Goal: Task Accomplishment & Management: Manage account settings

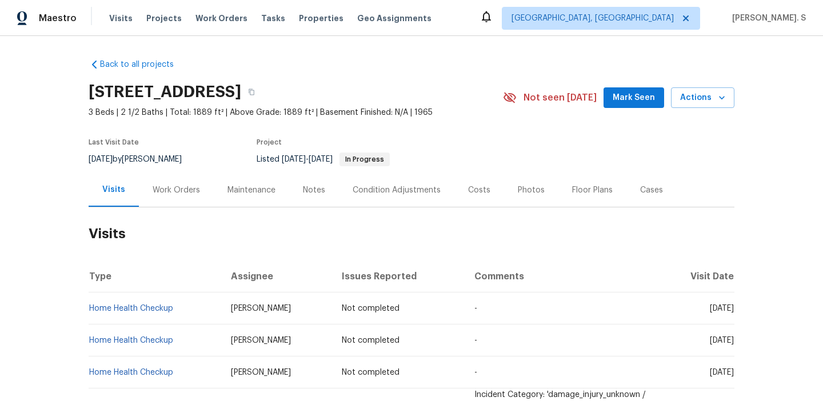
click at [180, 181] on div "Work Orders" at bounding box center [176, 190] width 75 height 34
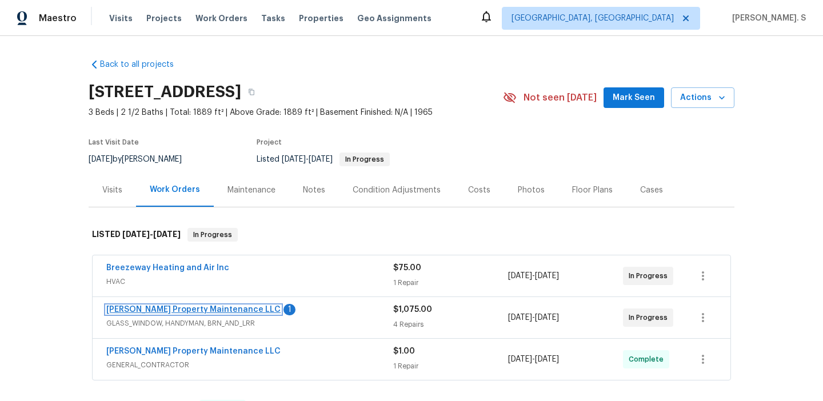
click at [165, 312] on link "Glen Property Maintenance LLC" at bounding box center [193, 310] width 174 height 8
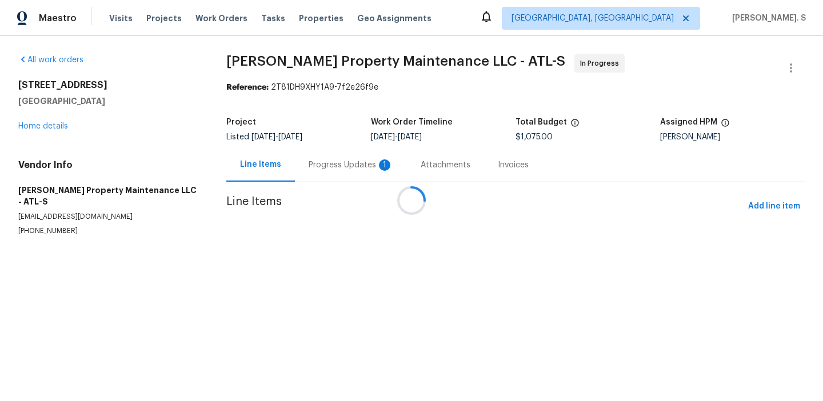
click at [320, 184] on div at bounding box center [411, 200] width 823 height 401
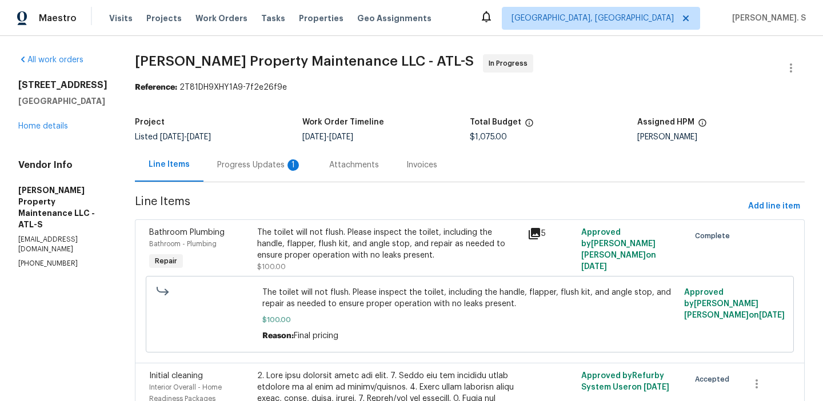
click at [304, 167] on div "Progress Updates 1" at bounding box center [260, 165] width 112 height 34
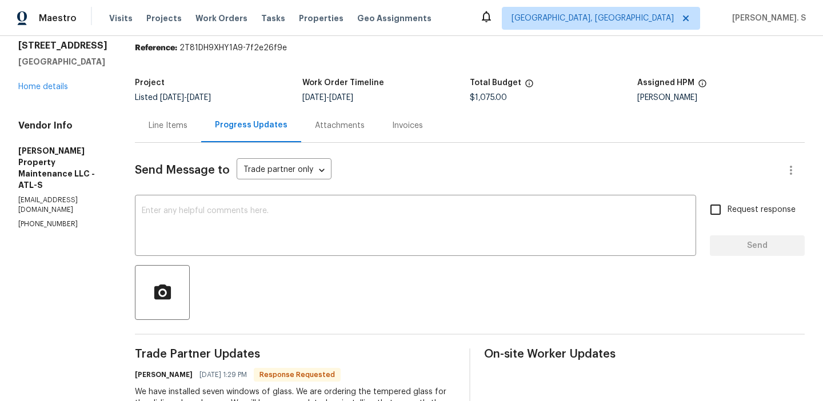
scroll to position [41, 0]
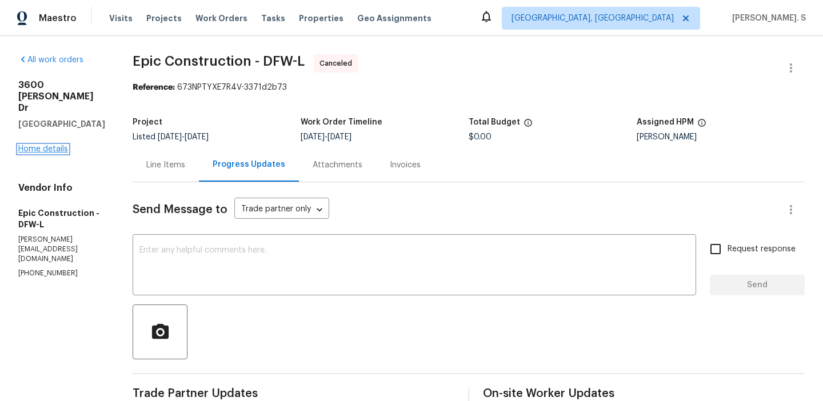
click at [47, 145] on link "Home details" at bounding box center [43, 149] width 50 height 8
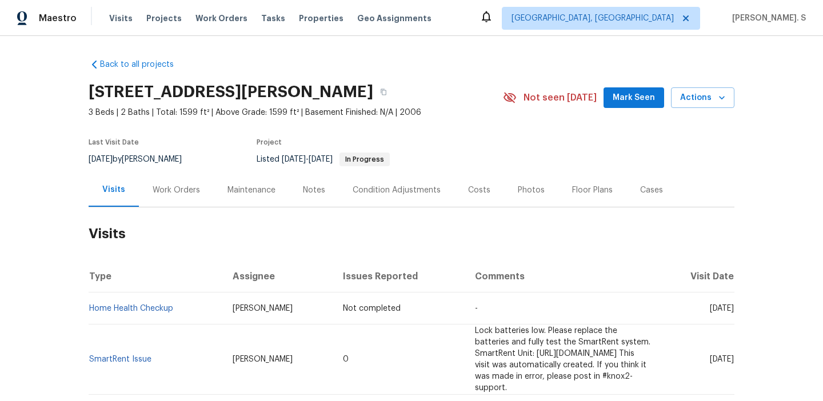
click at [169, 174] on div "Work Orders" at bounding box center [176, 190] width 75 height 34
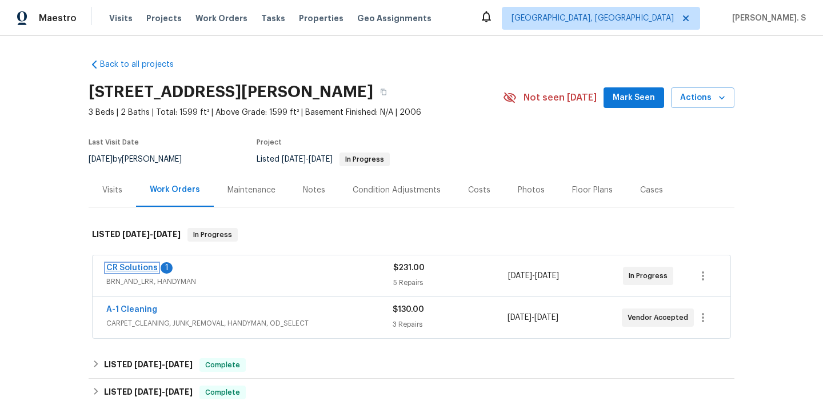
click at [149, 267] on link "CR Solutions" at bounding box center [131, 268] width 51 height 8
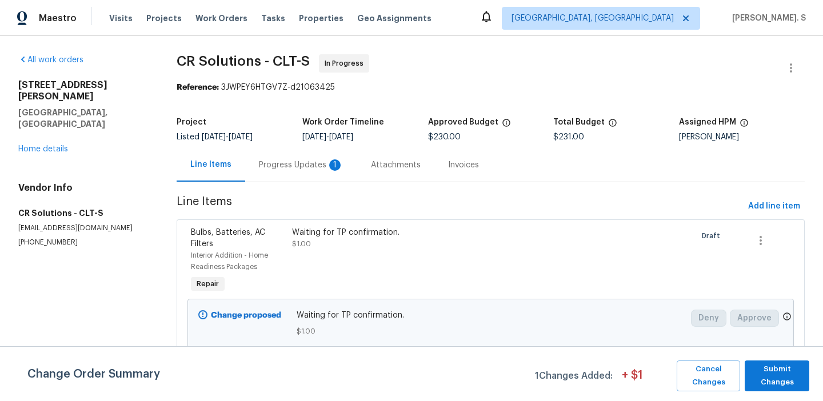
click at [324, 160] on div "Progress Updates 1" at bounding box center [301, 165] width 85 height 11
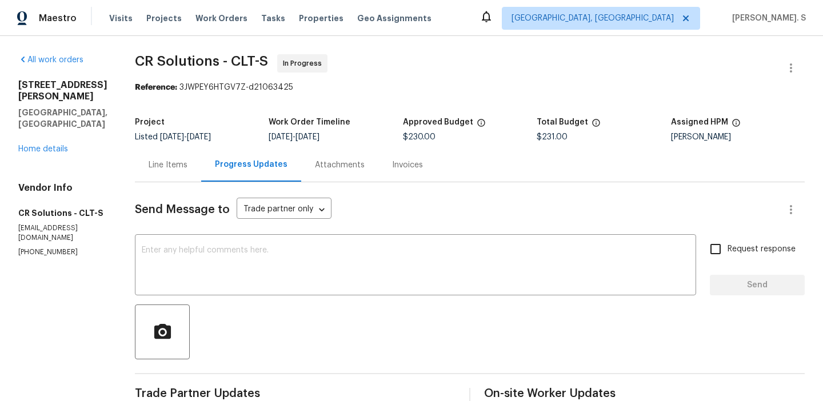
click at [164, 169] on div "Line Items" at bounding box center [168, 165] width 39 height 11
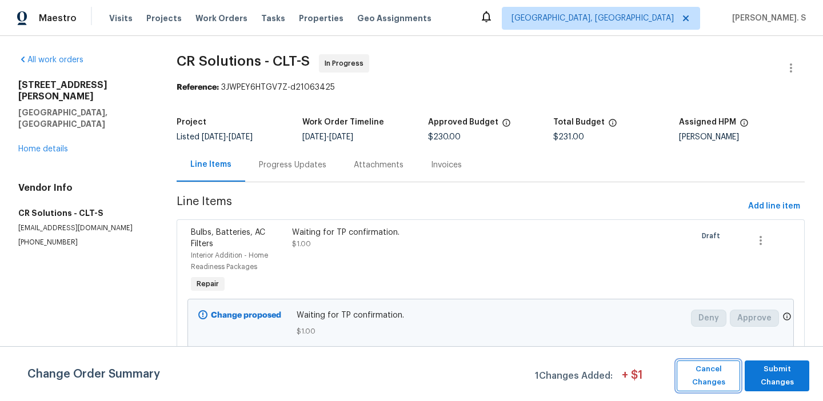
click at [729, 376] on span "Cancel Changes" at bounding box center [709, 376] width 52 height 26
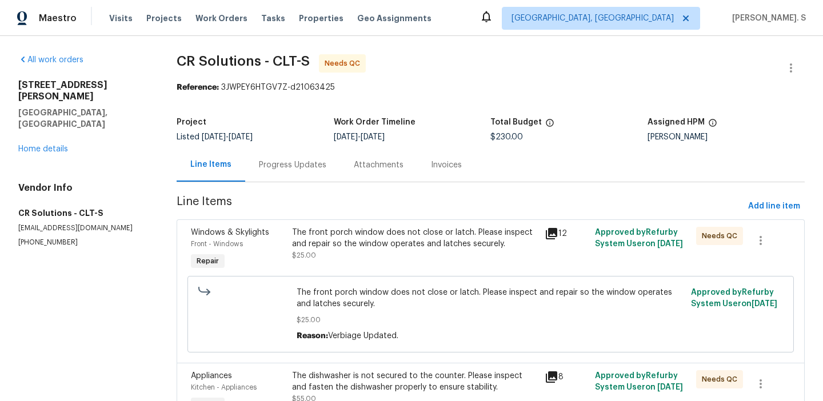
click at [282, 170] on div "Progress Updates" at bounding box center [292, 165] width 67 height 11
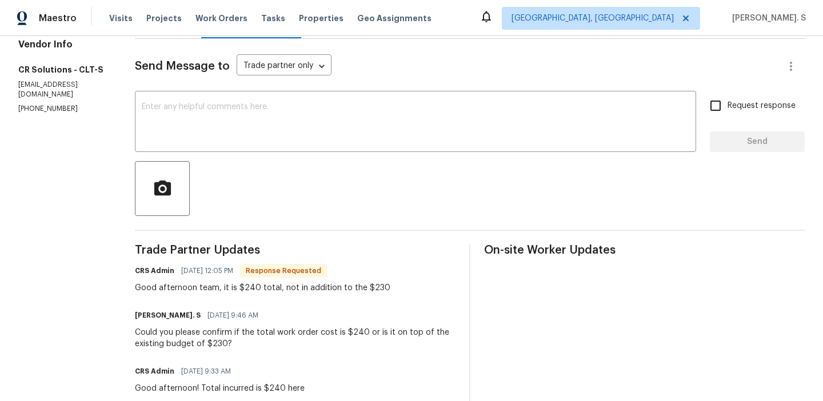
scroll to position [138, 0]
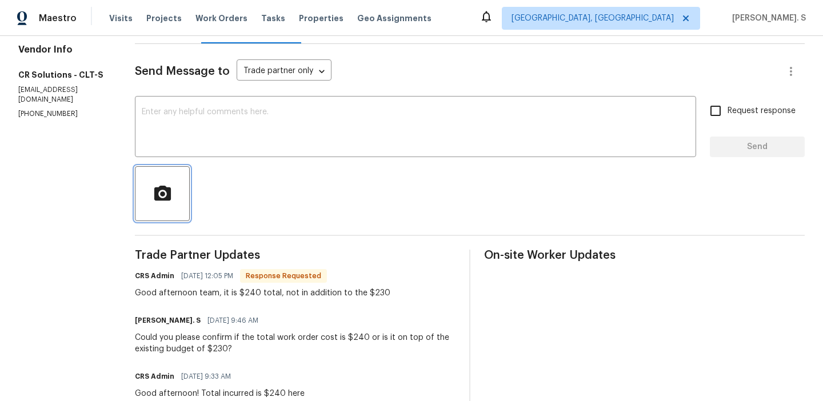
click at [180, 189] on button "button" at bounding box center [162, 193] width 55 height 55
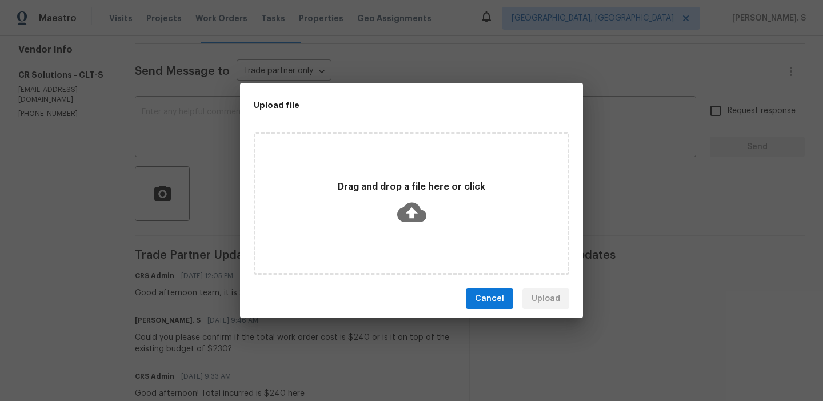
click at [472, 281] on div "Cancel Upload" at bounding box center [411, 299] width 343 height 39
click at [488, 308] on button "Cancel" at bounding box center [489, 299] width 47 height 21
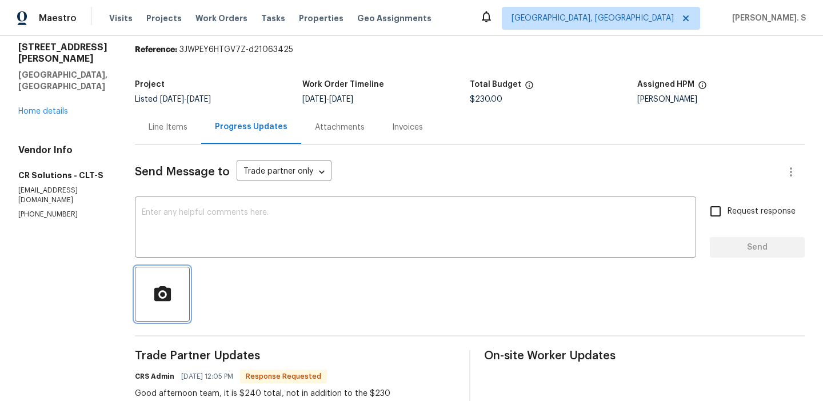
scroll to position [21, 0]
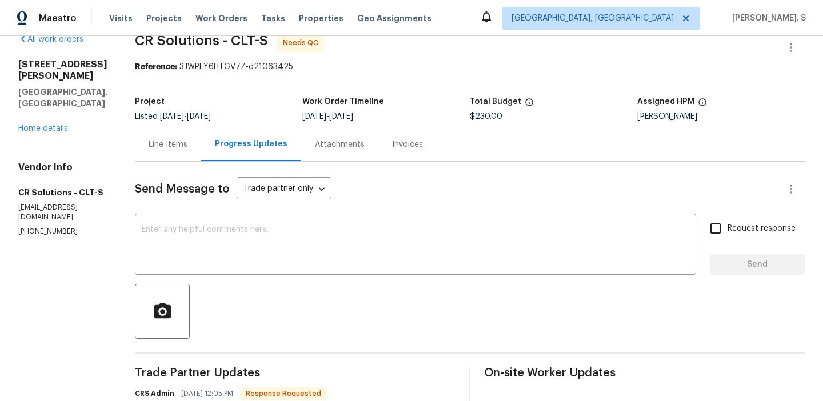
click at [188, 141] on div "Line Items" at bounding box center [168, 145] width 66 height 34
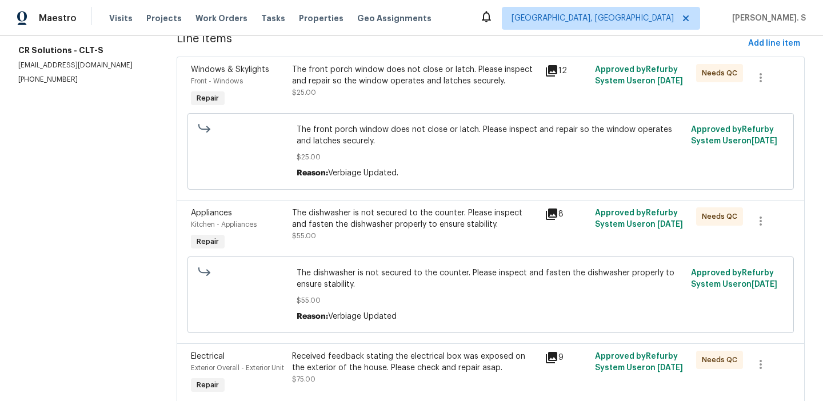
scroll to position [116, 0]
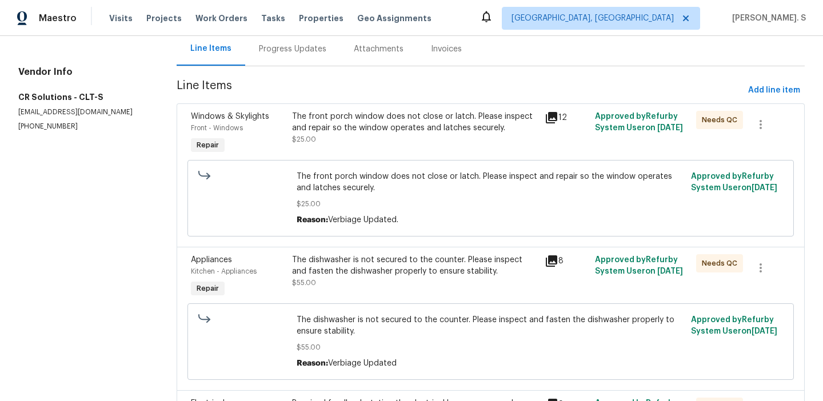
click at [337, 95] on span "Line Items" at bounding box center [460, 90] width 567 height 21
click at [343, 141] on div "The front porch window does not close or latch. Please inspect and repair so th…" at bounding box center [415, 128] width 246 height 34
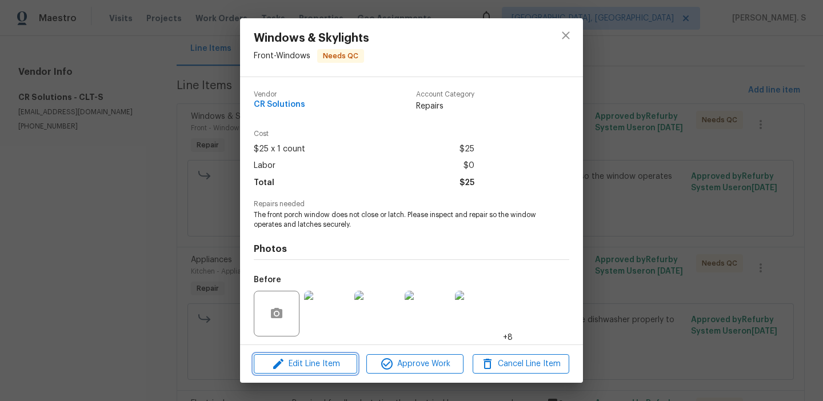
click at [348, 364] on span "Edit Line Item" at bounding box center [305, 364] width 97 height 14
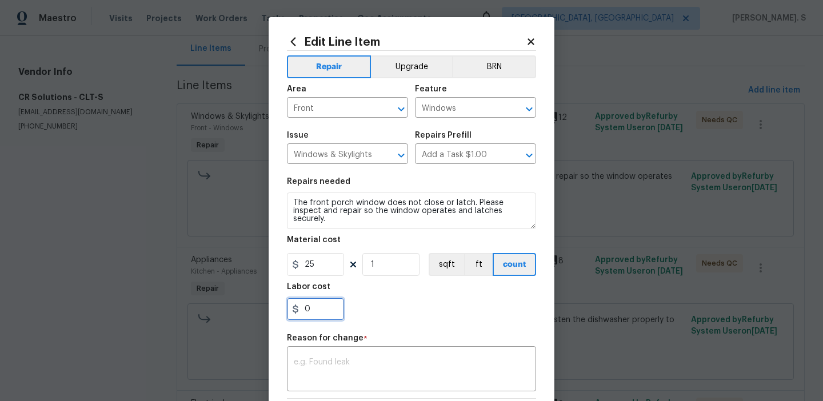
click at [329, 305] on input "0" at bounding box center [315, 309] width 57 height 23
type input "10"
click at [398, 360] on textarea at bounding box center [412, 371] width 236 height 24
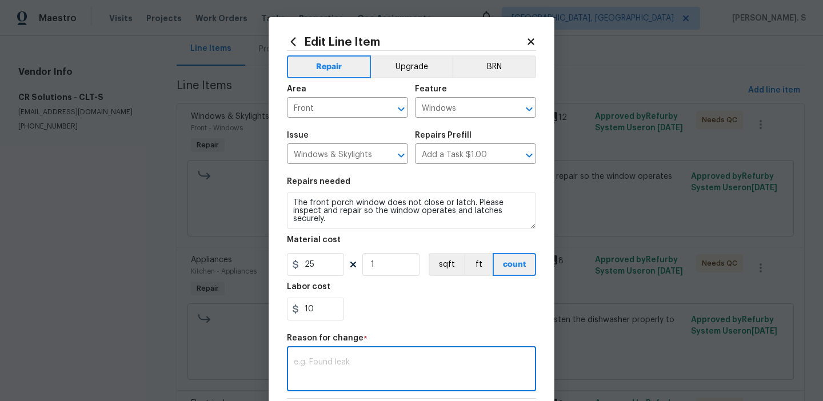
paste textarea "(GJ) Updated per vendor’s final cost"
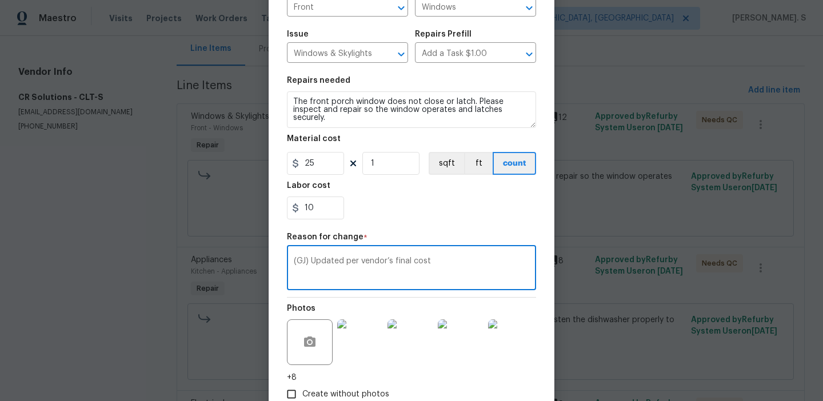
scroll to position [174, 0]
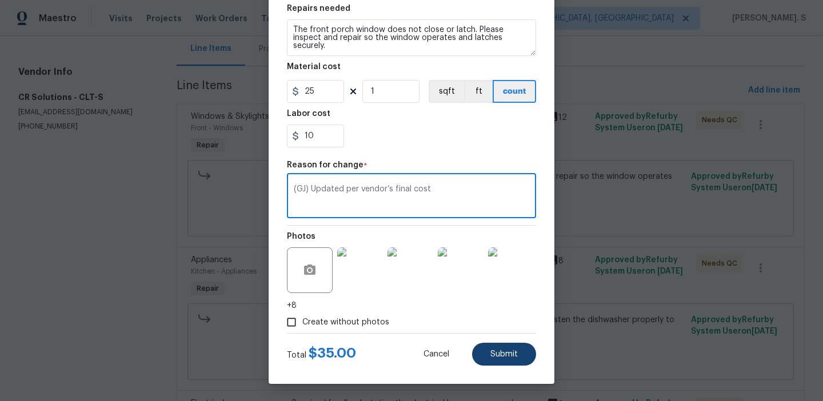
type textarea "(GJ) Updated per vendor’s final cost"
click at [500, 352] on span "Submit" at bounding box center [504, 355] width 27 height 9
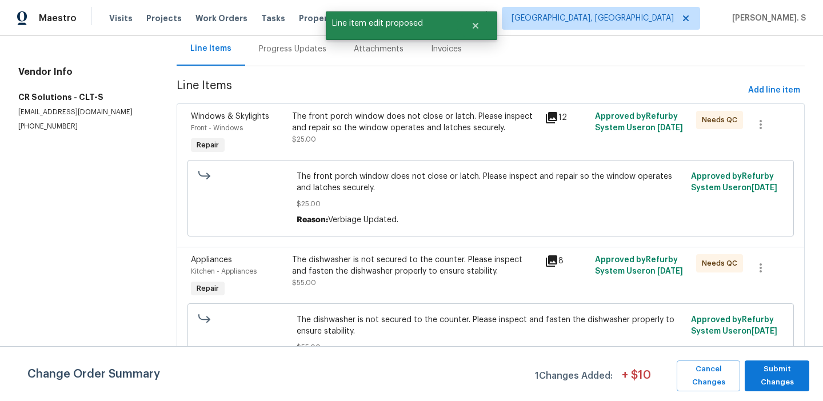
scroll to position [0, 0]
click at [791, 391] on button "Submit Changes" at bounding box center [777, 376] width 65 height 31
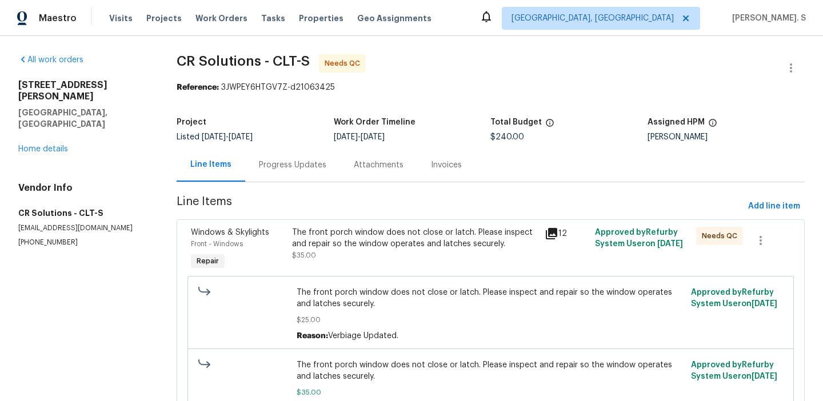
click at [344, 242] on div "The front porch window does not close or latch. Please inspect and repair so th…" at bounding box center [415, 238] width 246 height 23
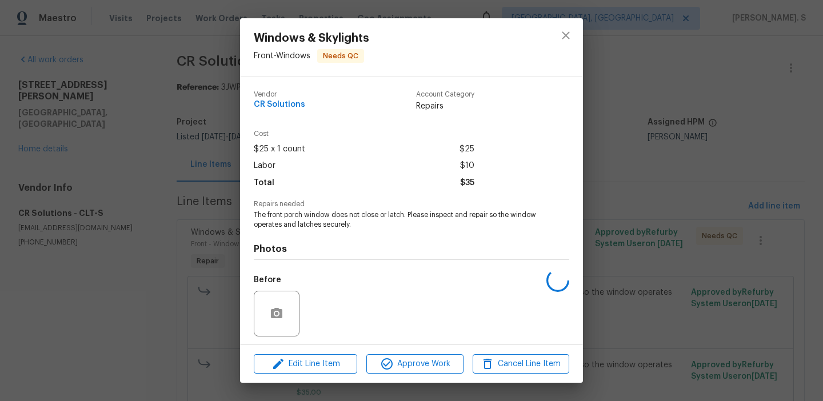
scroll to position [78, 0]
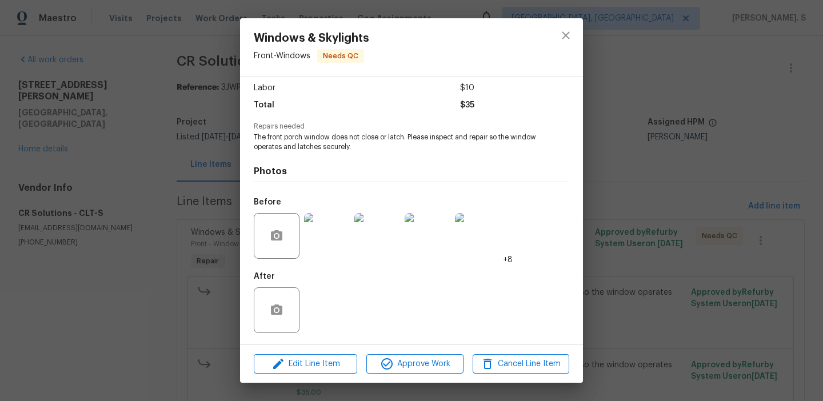
click at [345, 252] on img at bounding box center [327, 236] width 46 height 46
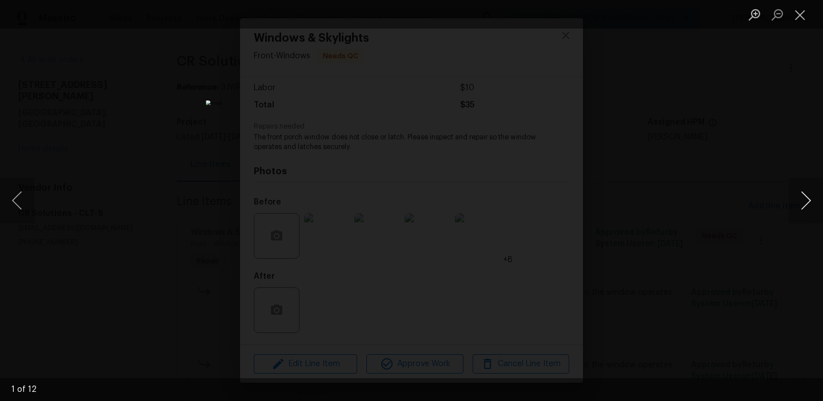
click at [806, 201] on button "Next image" at bounding box center [806, 201] width 34 height 46
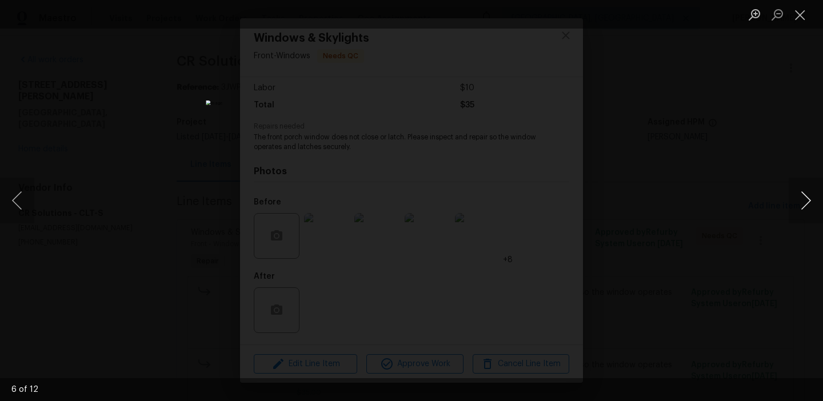
click at [806, 201] on button "Next image" at bounding box center [806, 201] width 34 height 46
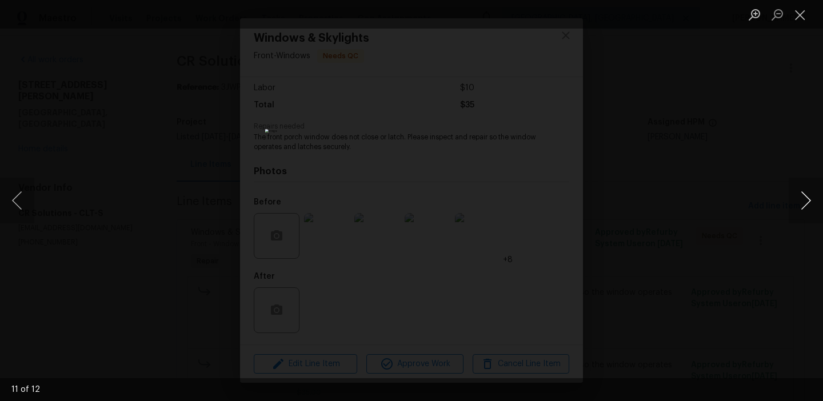
click at [806, 201] on button "Next image" at bounding box center [806, 201] width 34 height 46
click at [802, 22] on button "Close lightbox" at bounding box center [800, 15] width 23 height 20
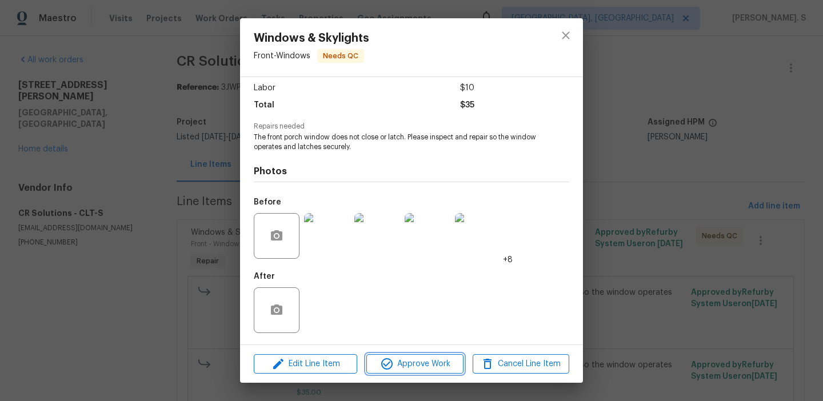
click at [413, 370] on span "Approve Work" at bounding box center [415, 364] width 90 height 14
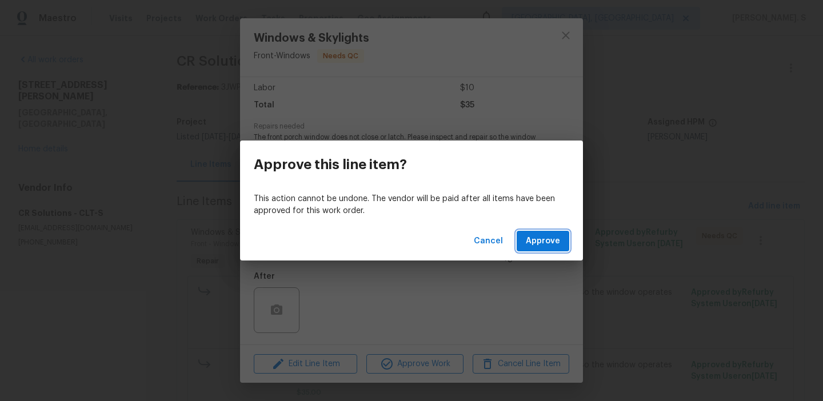
click at [548, 245] on span "Approve" at bounding box center [543, 241] width 34 height 14
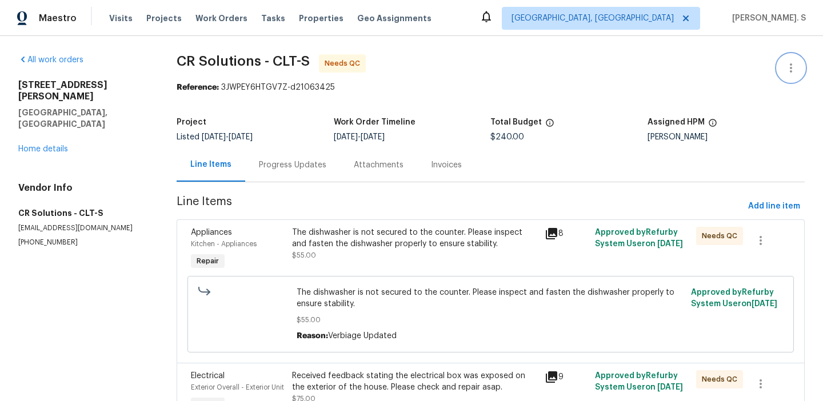
click at [778, 69] on button "button" at bounding box center [791, 67] width 27 height 27
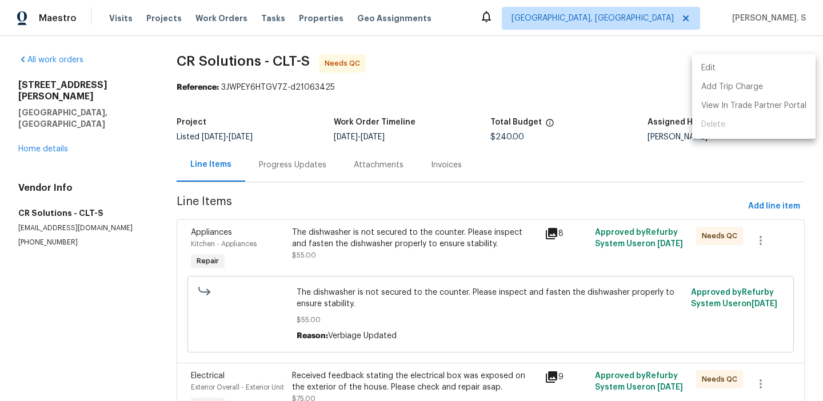
click at [732, 61] on li "Edit" at bounding box center [755, 68] width 124 height 19
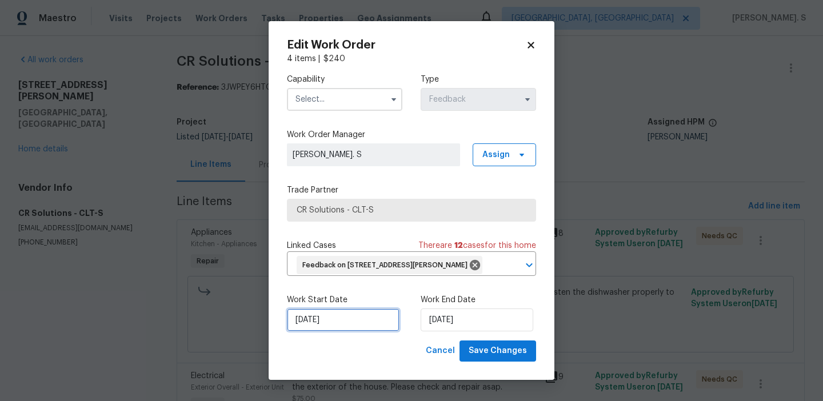
click at [344, 332] on input "[DATE]" at bounding box center [343, 320] width 113 height 23
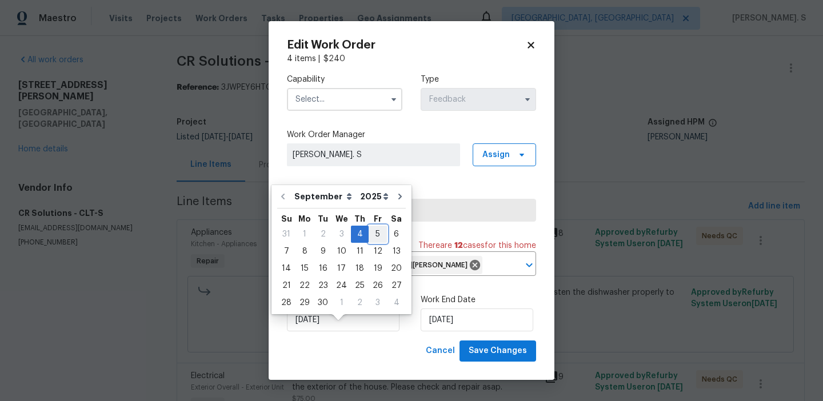
click at [377, 231] on div "5" at bounding box center [378, 234] width 18 height 16
type input "[DATE]"
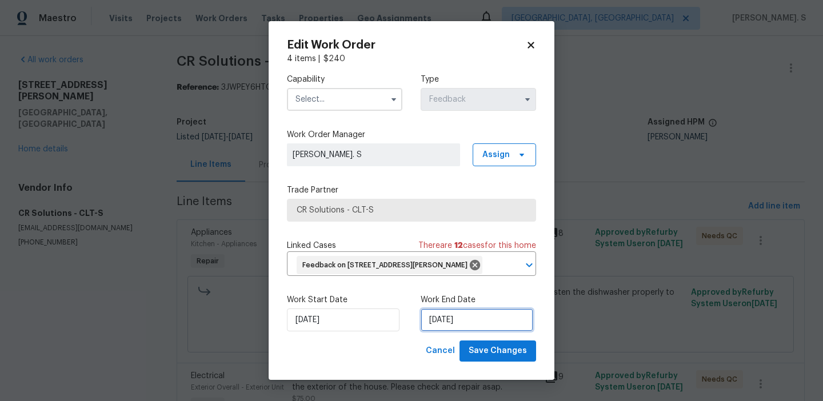
click at [436, 329] on input "9/6/2025" at bounding box center [477, 320] width 113 height 23
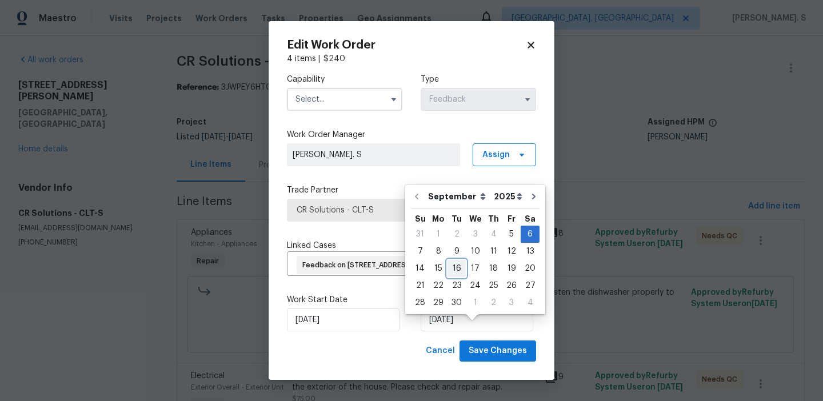
click at [452, 268] on div "16" at bounding box center [457, 269] width 18 height 16
type input "[DATE]"
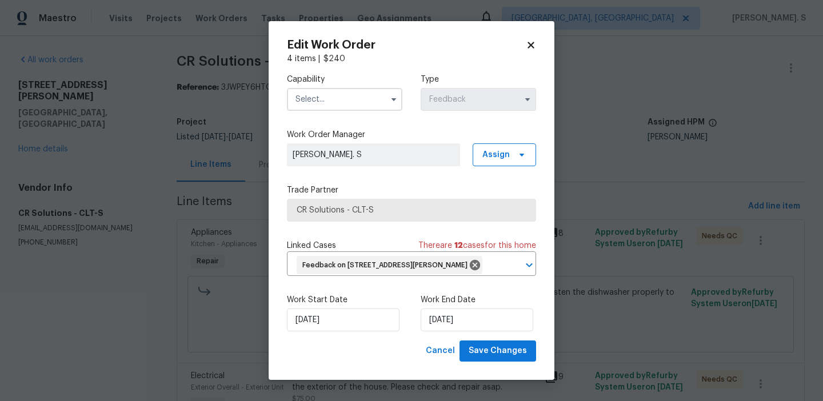
click at [303, 101] on input "text" at bounding box center [345, 99] width 116 height 23
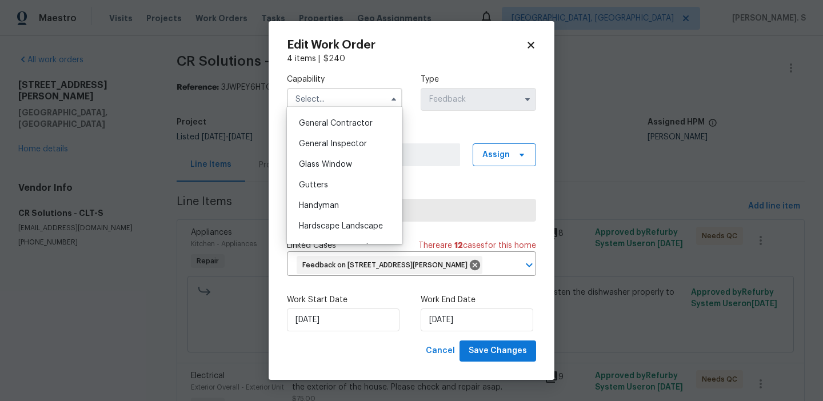
scroll to position [575, 0]
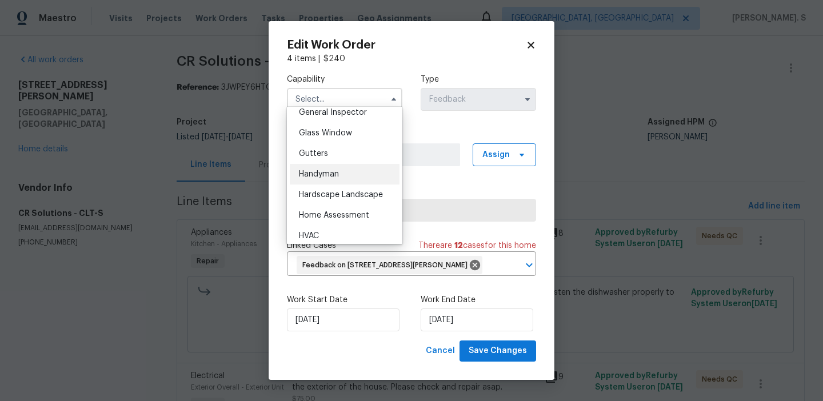
click at [322, 171] on span "Handyman" at bounding box center [319, 174] width 40 height 8
type input "Handyman"
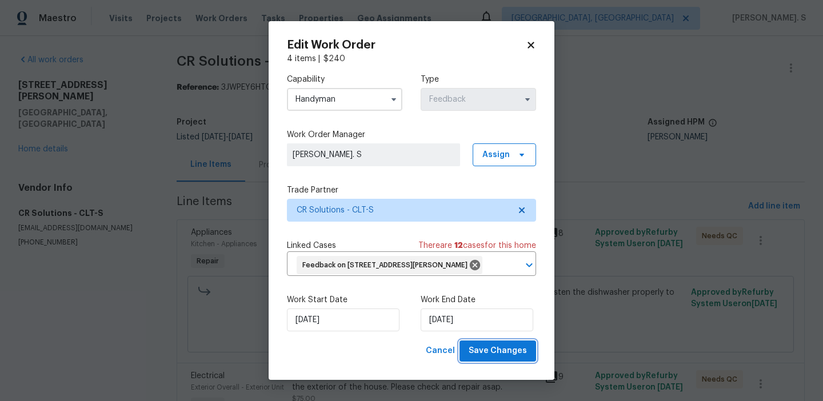
click at [486, 359] on span "Save Changes" at bounding box center [498, 351] width 58 height 14
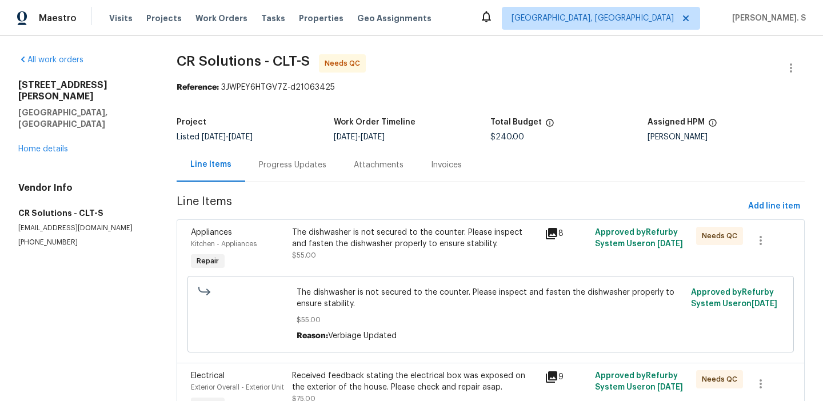
click at [397, 227] on div "The dishwasher is not secured to the counter. Please inspect and fasten the dis…" at bounding box center [415, 238] width 246 height 23
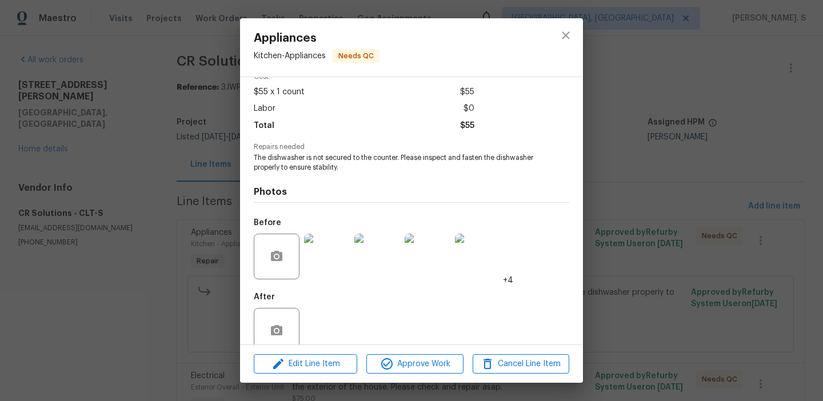
scroll to position [78, 0]
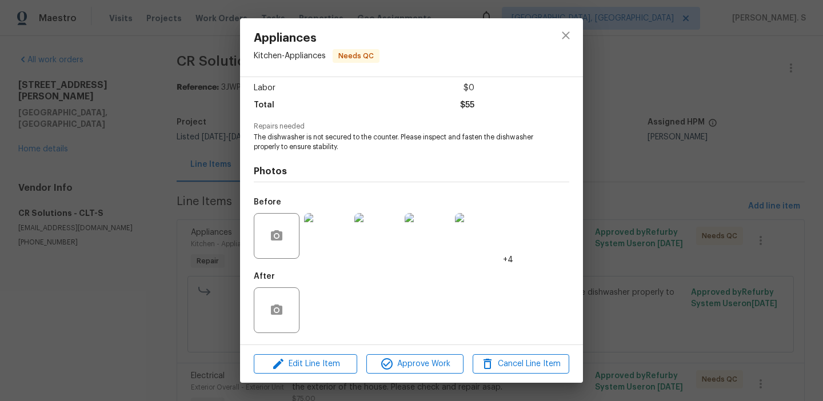
click at [326, 254] on img at bounding box center [327, 236] width 46 height 46
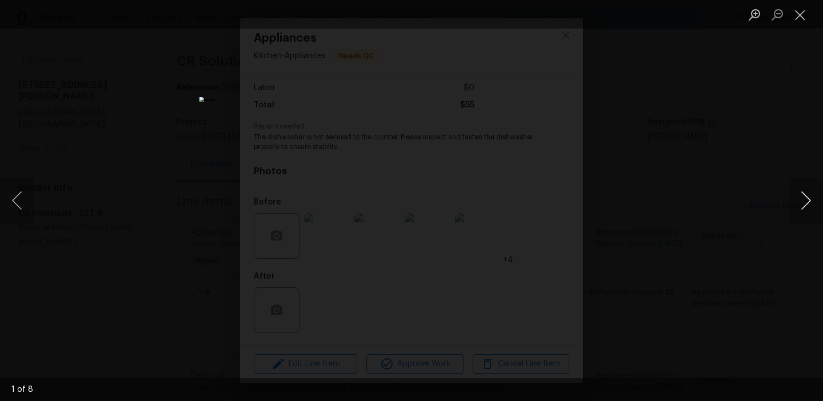
click at [794, 198] on button "Next image" at bounding box center [806, 201] width 34 height 46
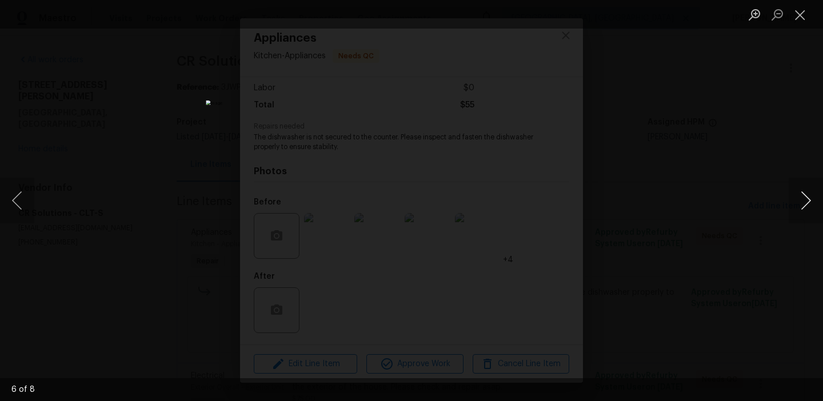
click at [794, 198] on button "Next image" at bounding box center [806, 201] width 34 height 46
click at [801, 17] on button "Close lightbox" at bounding box center [800, 15] width 23 height 20
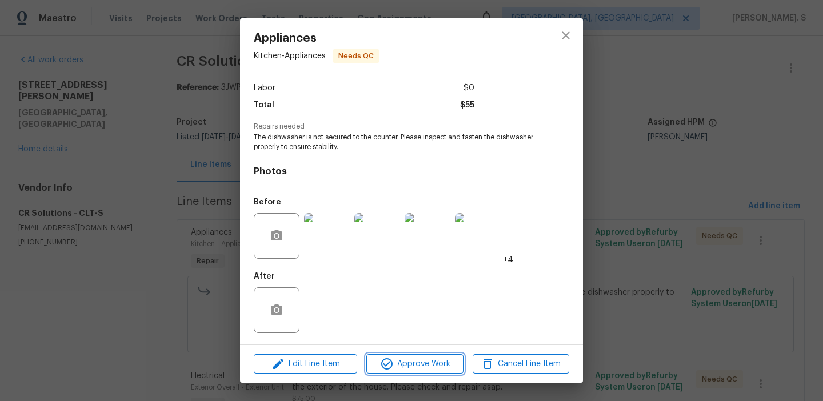
click at [448, 362] on span "Approve Work" at bounding box center [415, 364] width 90 height 14
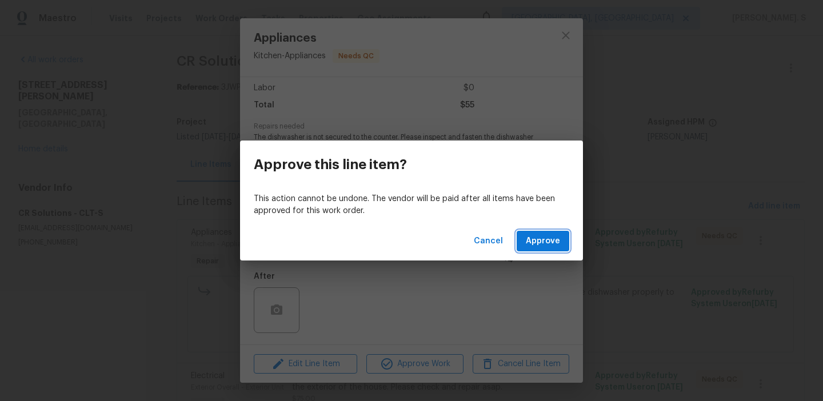
click at [546, 239] on span "Approve" at bounding box center [543, 241] width 34 height 14
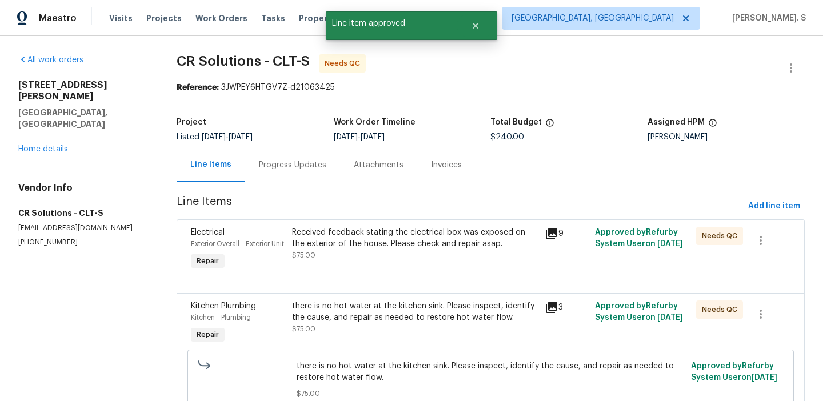
click at [332, 240] on div "Received feedback stating the electrical box was exposed on the exterior of the…" at bounding box center [415, 238] width 246 height 23
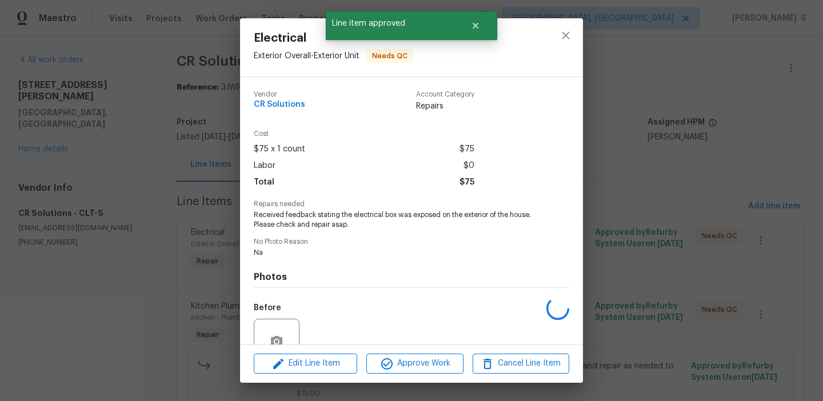
scroll to position [106, 0]
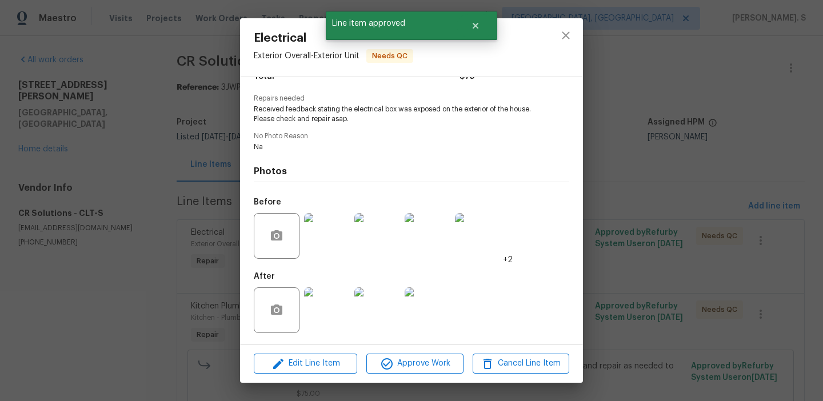
click at [332, 240] on img at bounding box center [327, 236] width 46 height 46
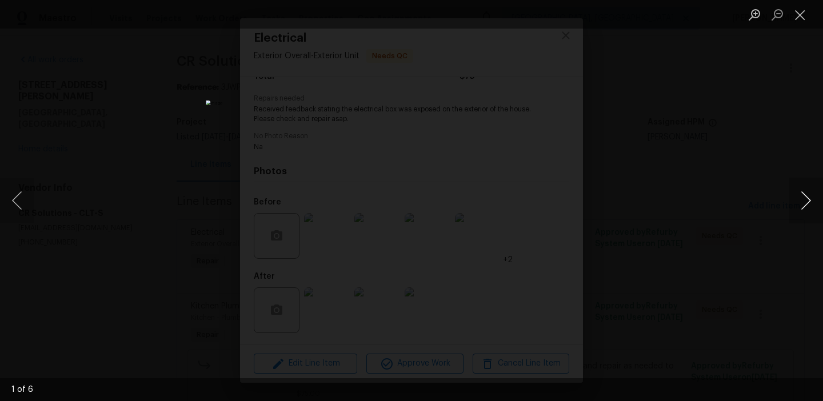
click at [804, 206] on button "Next image" at bounding box center [806, 201] width 34 height 46
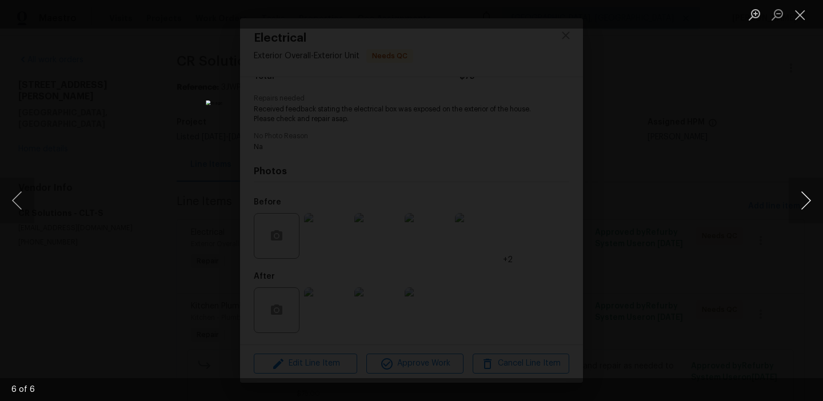
click at [804, 206] on button "Next image" at bounding box center [806, 201] width 34 height 46
click at [800, 18] on button "Close lightbox" at bounding box center [800, 15] width 23 height 20
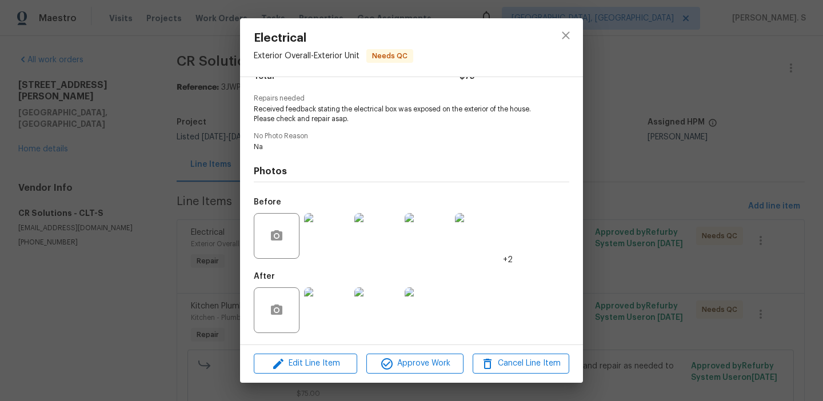
click at [327, 321] on img at bounding box center [327, 311] width 46 height 46
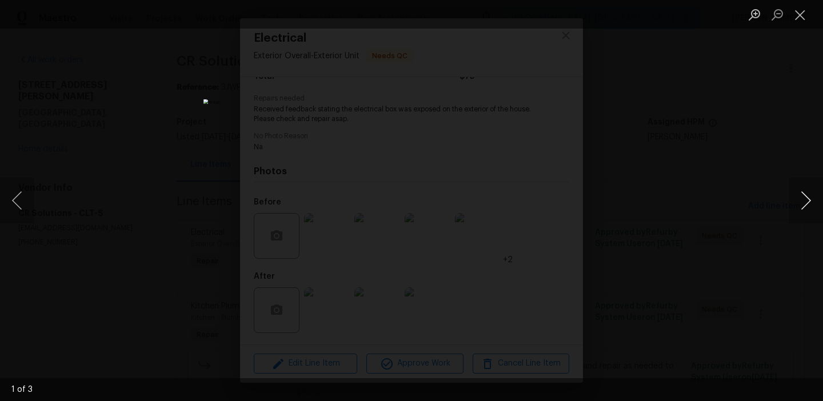
click at [806, 200] on button "Next image" at bounding box center [806, 201] width 34 height 46
click at [801, 14] on button "Close lightbox" at bounding box center [800, 15] width 23 height 20
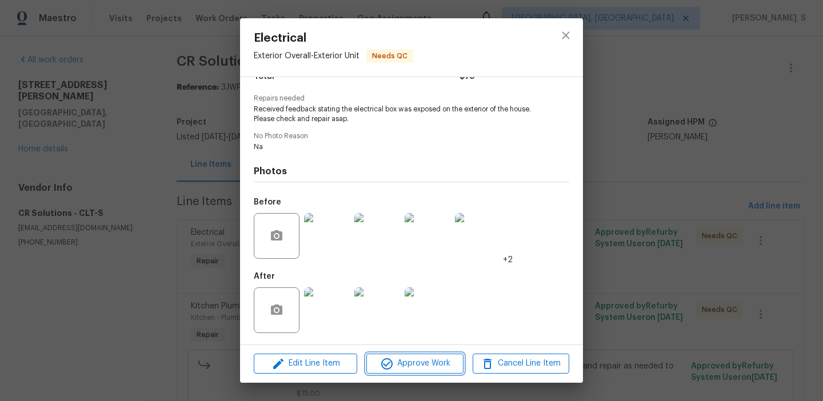
click at [431, 369] on span "Approve Work" at bounding box center [415, 364] width 90 height 14
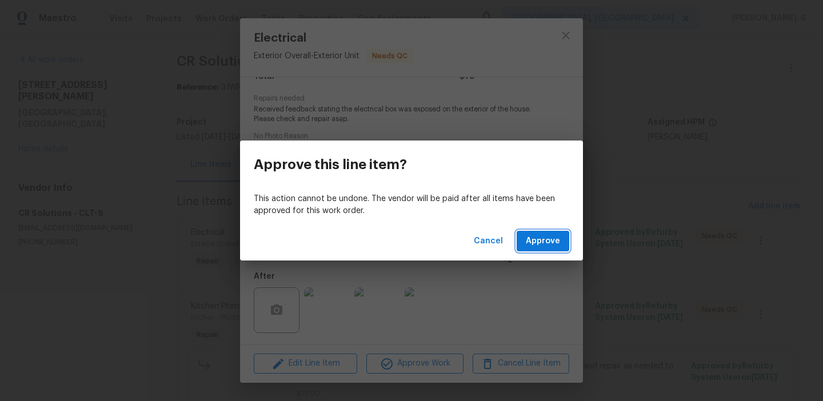
click at [527, 231] on button "Approve" at bounding box center [543, 241] width 53 height 21
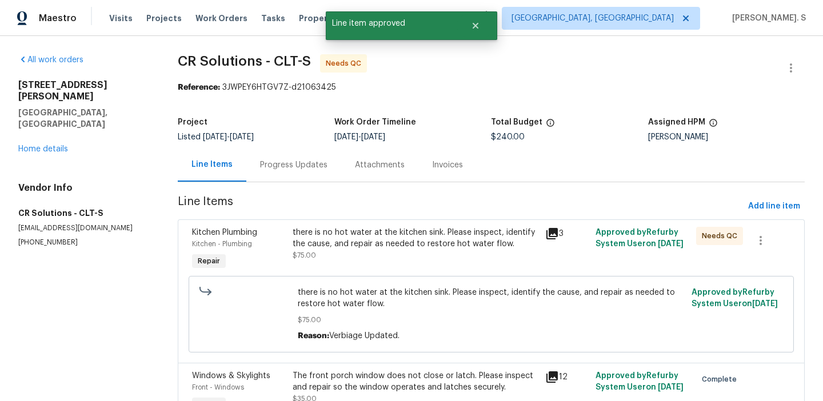
click at [365, 256] on div "there is no hot water at the kitchen sink. Please inspect, identify the cause, …" at bounding box center [415, 244] width 245 height 34
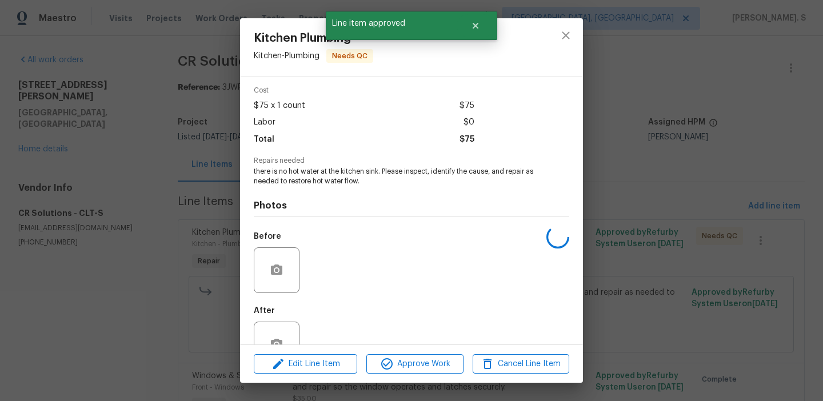
scroll to position [78, 0]
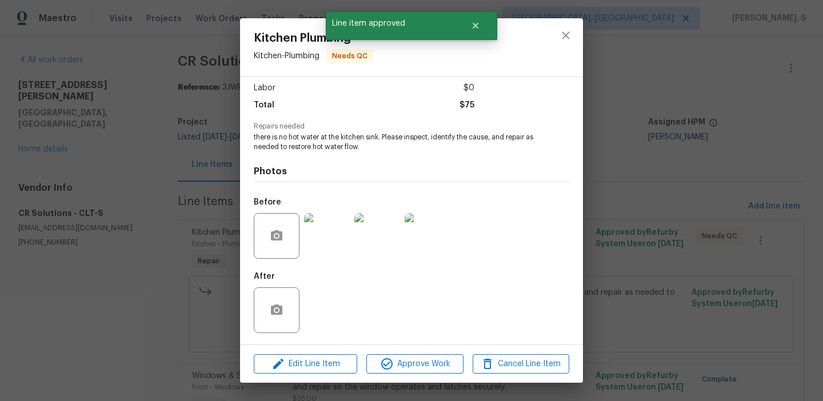
click at [344, 243] on img at bounding box center [327, 236] width 46 height 46
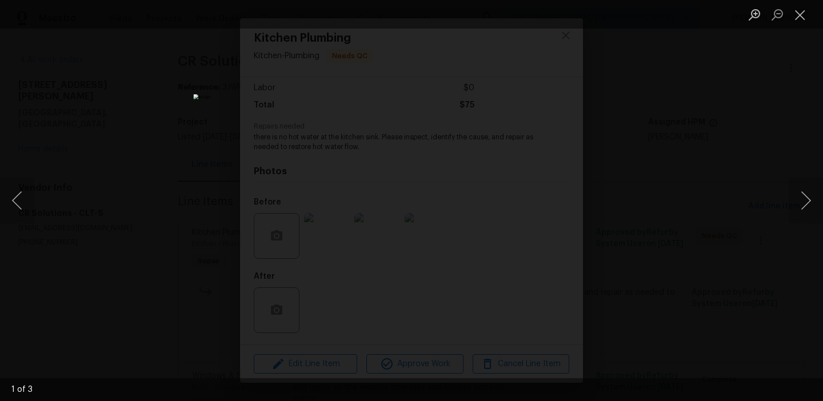
click at [779, 212] on div "Lightbox" at bounding box center [411, 200] width 823 height 401
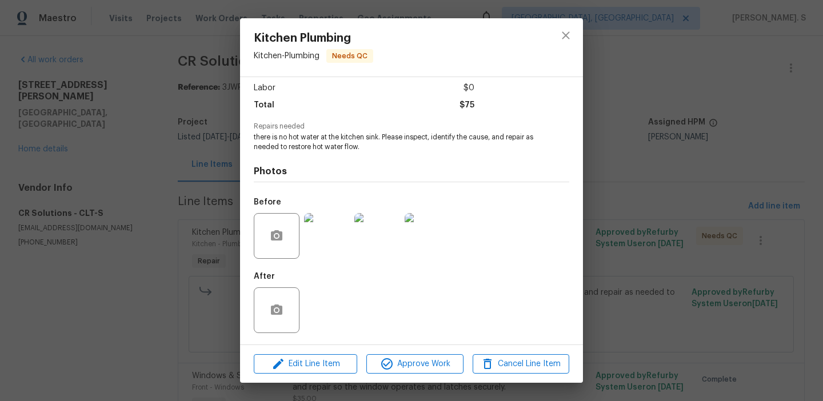
click at [807, 205] on div "Kitchen Plumbing Kitchen - Plumbing Needs QC Vendor CR Solutions Account Catego…" at bounding box center [411, 200] width 823 height 401
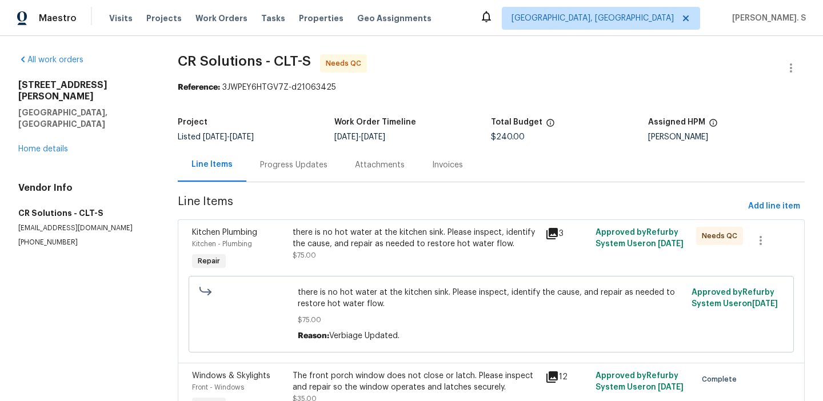
click at [420, 237] on div "there is no hot water at the kitchen sink. Please inspect, identify the cause, …" at bounding box center [415, 238] width 245 height 23
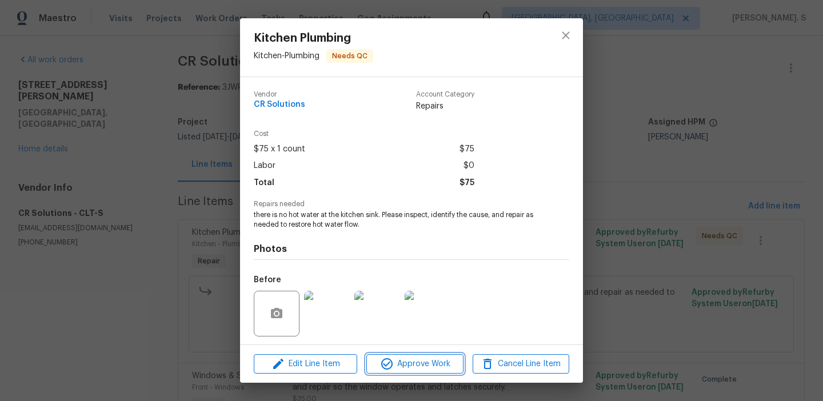
click at [425, 368] on span "Approve Work" at bounding box center [415, 364] width 90 height 14
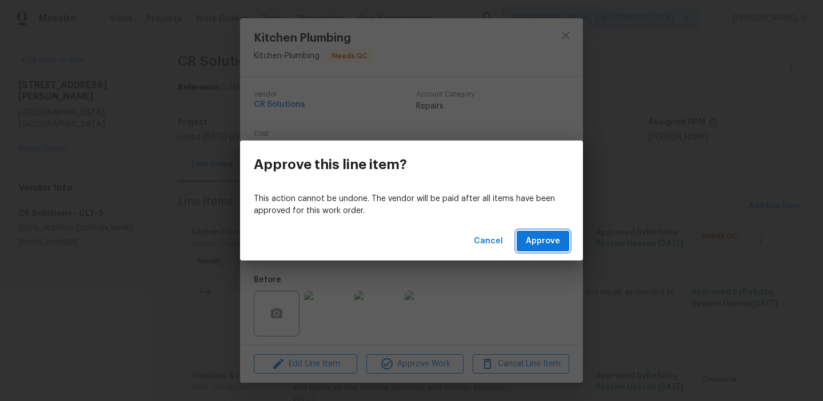
click at [542, 232] on button "Approve" at bounding box center [543, 241] width 53 height 21
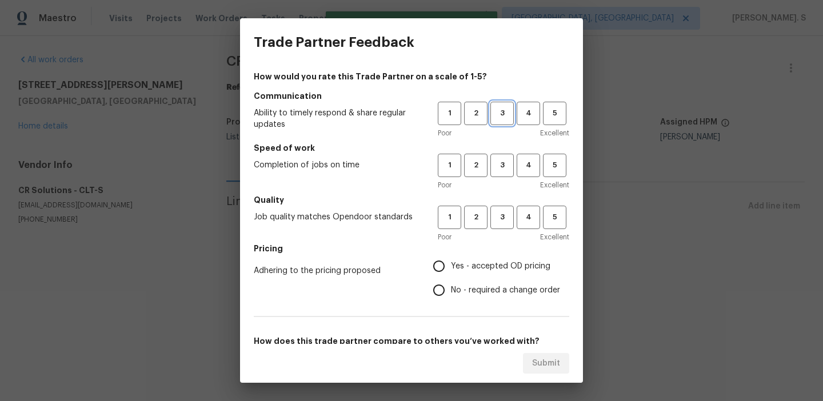
click at [498, 118] on span "3" at bounding box center [502, 113] width 21 height 13
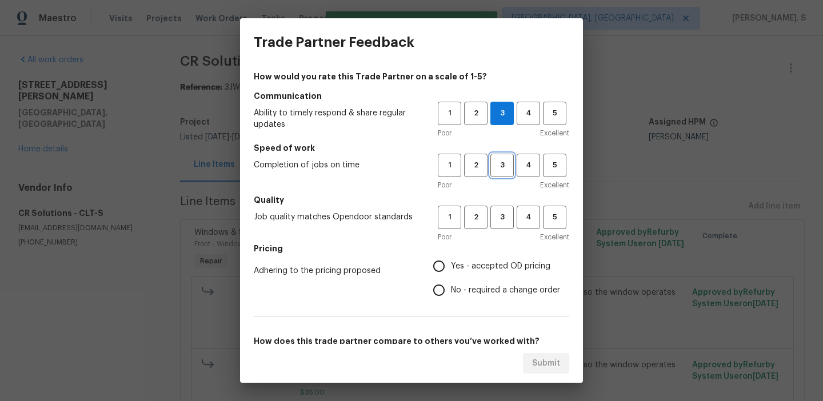
click at [502, 175] on button "3" at bounding box center [502, 165] width 23 height 23
click at [505, 223] on span "3" at bounding box center [502, 217] width 21 height 13
click at [504, 304] on div "How would you rate this Trade Partner on a scale of 1-5? Communication Ability …" at bounding box center [412, 295] width 316 height 448
click at [505, 293] on span "No - required a change order" at bounding box center [505, 291] width 109 height 12
click at [451, 293] on input "No - required a change order" at bounding box center [439, 290] width 24 height 24
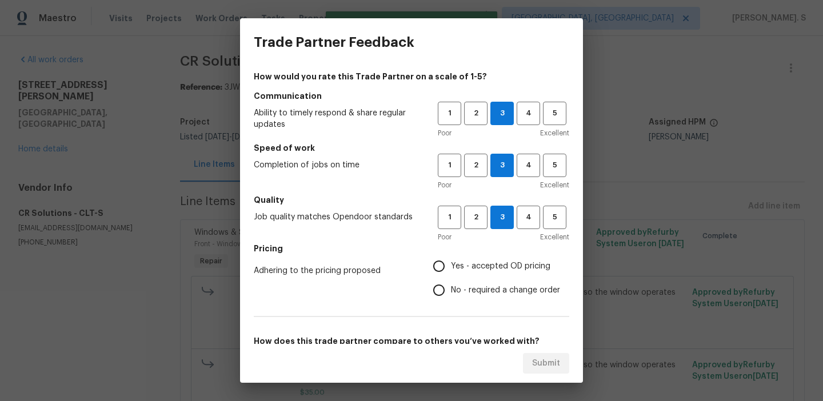
radio input "true"
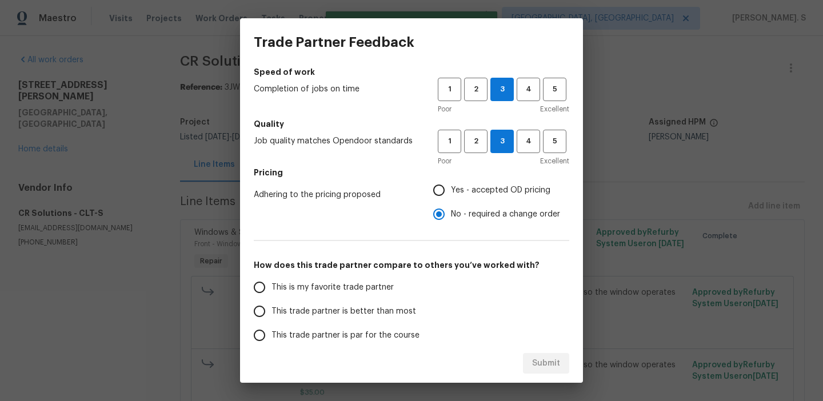
scroll to position [98, 0]
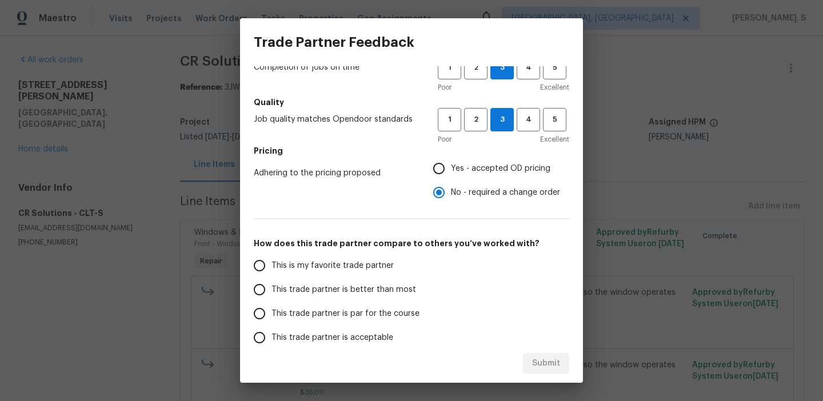
click at [397, 302] on label "This trade partner is par for the course" at bounding box center [338, 314] width 181 height 24
click at [272, 302] on input "This trade partner is par for the course" at bounding box center [260, 314] width 24 height 24
click at [551, 363] on span "Submit" at bounding box center [546, 364] width 28 height 14
radio input "true"
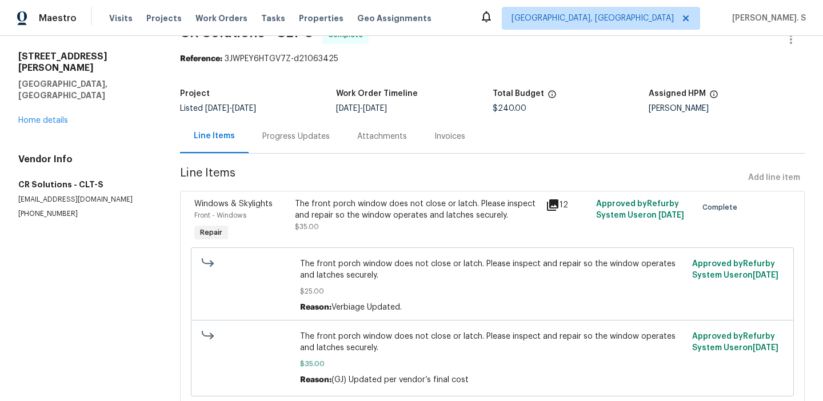
click at [278, 120] on div "Progress Updates" at bounding box center [296, 137] width 95 height 34
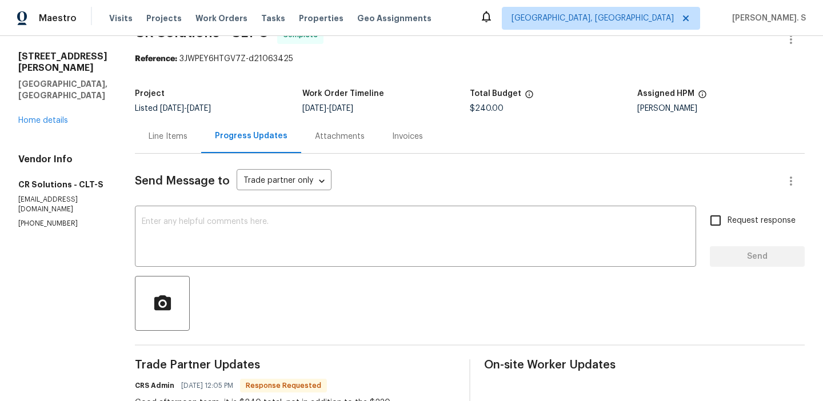
scroll to position [181, 0]
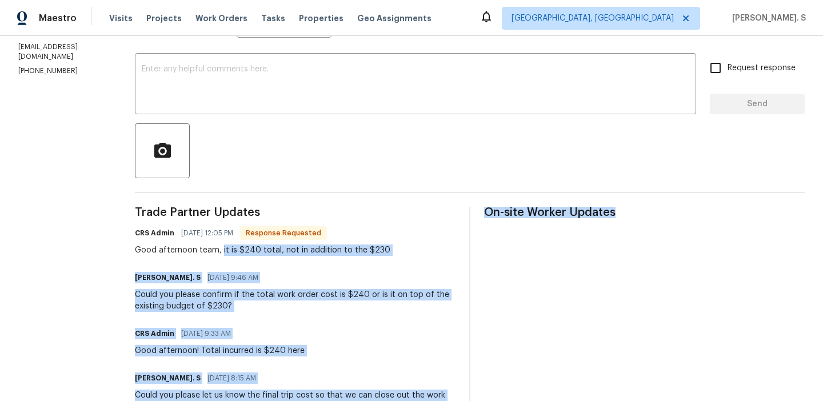
drag, startPoint x: 217, startPoint y: 249, endPoint x: 500, endPoint y: 249, distance: 283.1
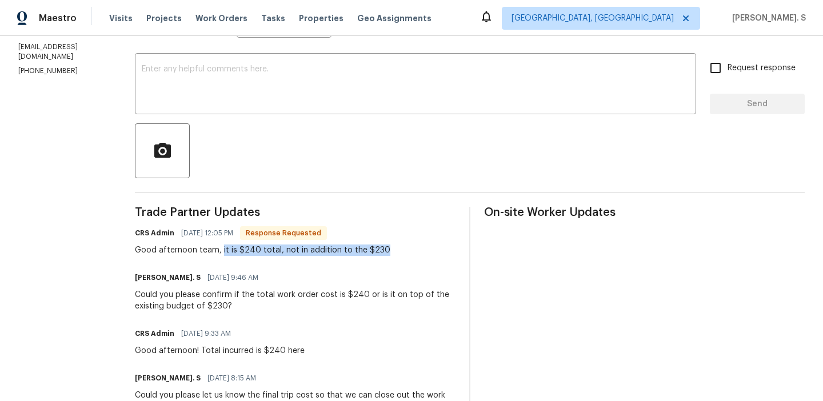
drag, startPoint x: 217, startPoint y: 252, endPoint x: 440, endPoint y: 252, distance: 222.5
click at [440, 252] on div "CRS Admin 09/16/2025 12:05 PM Response Requested Good afternoon team, it is $24…" at bounding box center [295, 240] width 321 height 31
copy div "it is $240 total, not in addition to the $230"
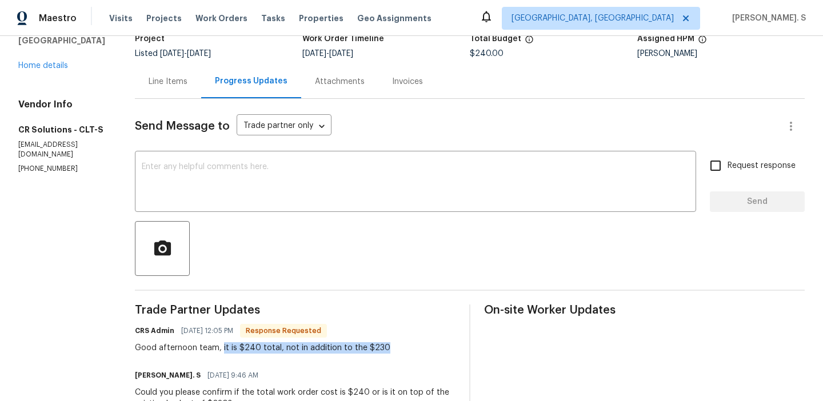
scroll to position [0, 0]
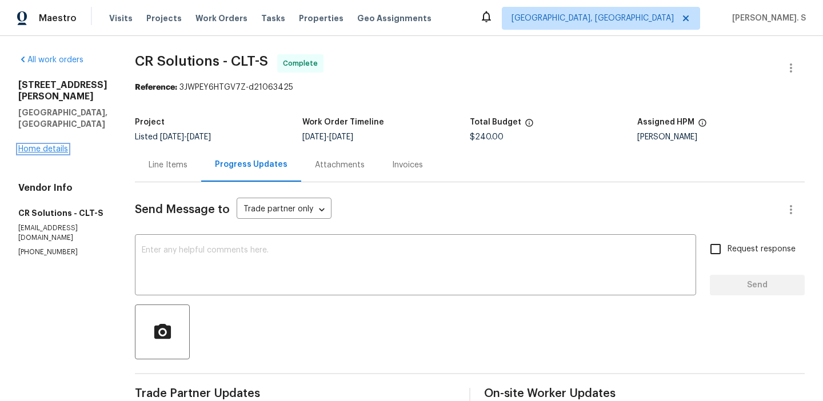
click at [50, 145] on link "Home details" at bounding box center [43, 149] width 50 height 8
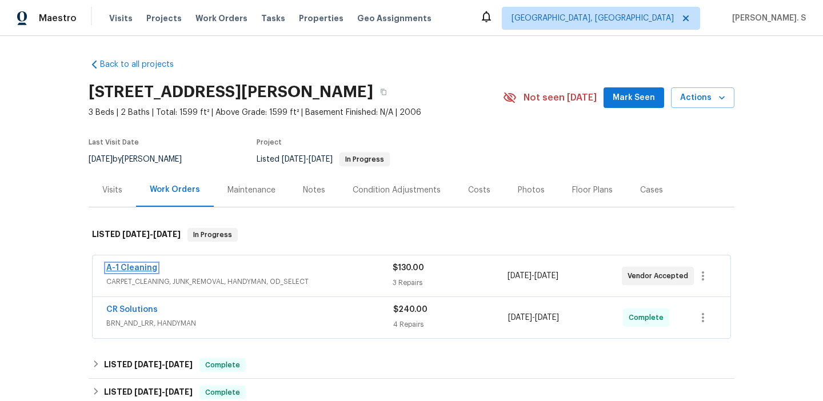
click at [124, 265] on link "A-1 Cleaning" at bounding box center [131, 268] width 51 height 8
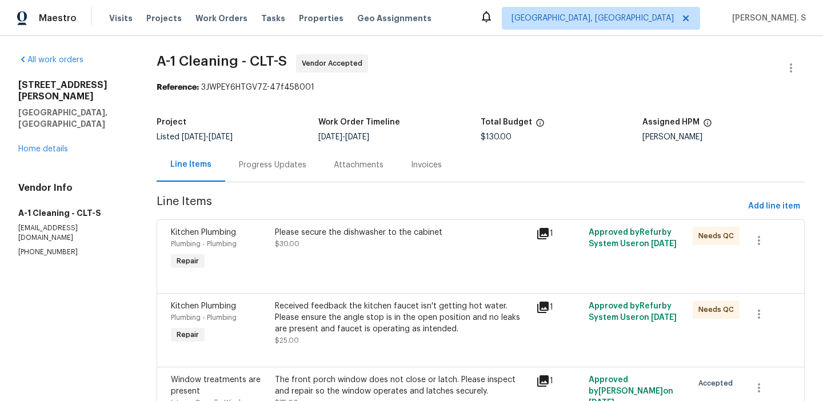
click at [320, 170] on div "Attachments" at bounding box center [358, 165] width 77 height 34
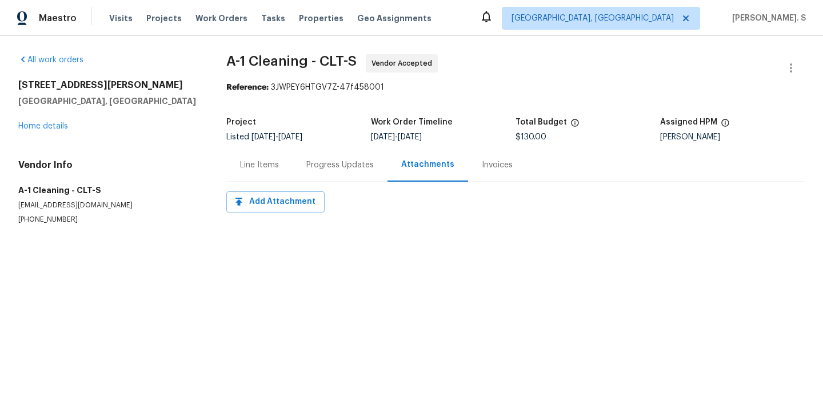
click at [319, 170] on div "Progress Updates" at bounding box center [340, 165] width 67 height 11
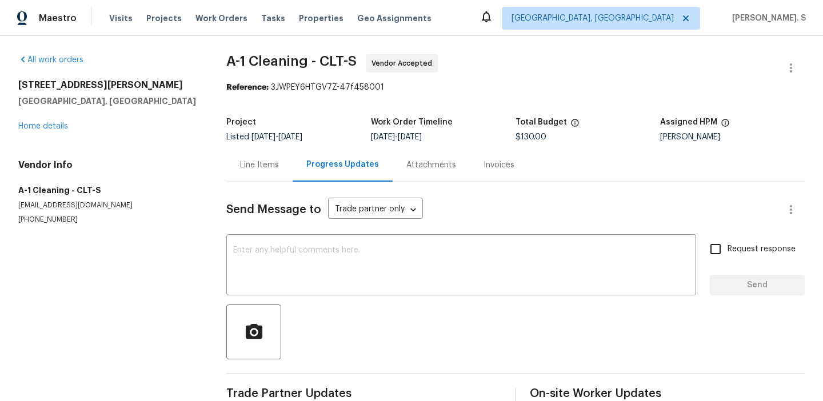
click at [319, 170] on div "Progress Updates" at bounding box center [343, 164] width 73 height 11
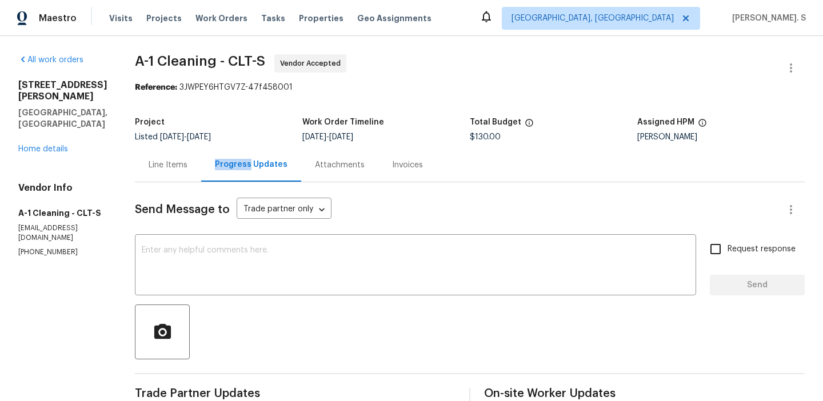
click at [154, 160] on div "Line Items" at bounding box center [168, 165] width 39 height 11
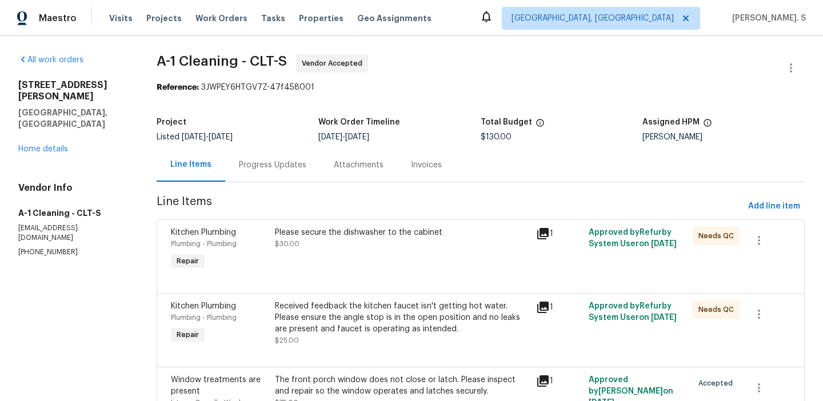
click at [438, 270] on div "Please secure the dishwasher to the cabinet $30.00" at bounding box center [402, 250] width 261 height 53
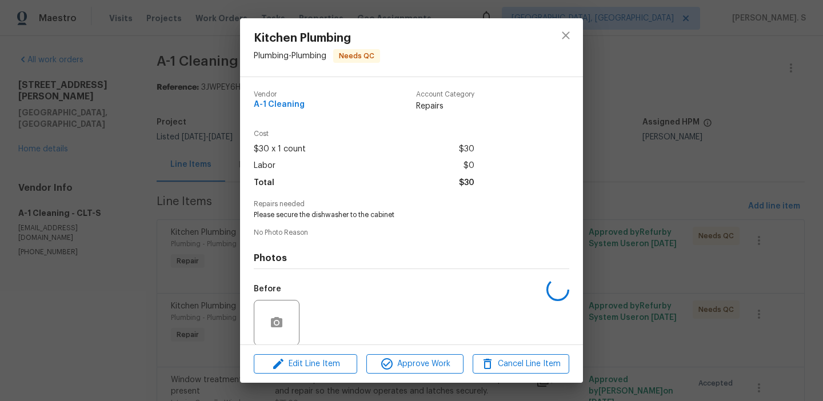
scroll to position [86, 0]
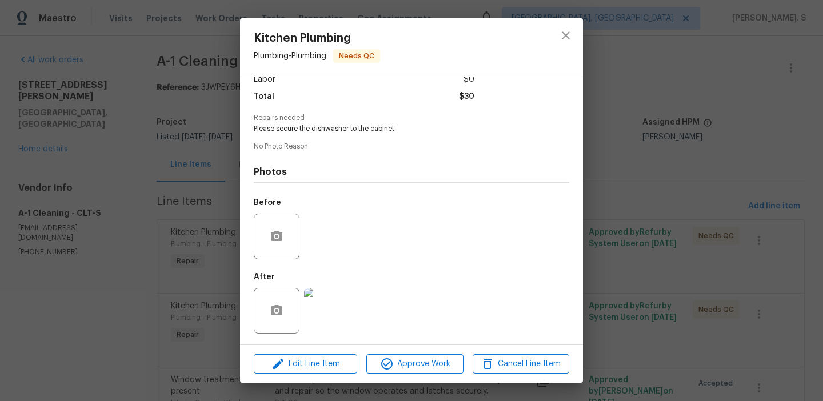
click at [630, 283] on div "Kitchen Plumbing Plumbing - Plumbing Needs QC Vendor A-1 Cleaning Account Categ…" at bounding box center [411, 200] width 823 height 401
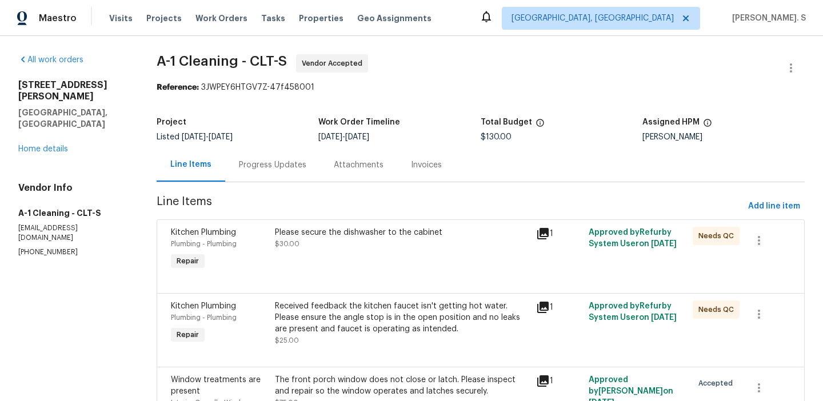
click at [352, 337] on div "Received feedback the kitchen faucet isn't getting hot water. Please ensure the…" at bounding box center [402, 324] width 254 height 46
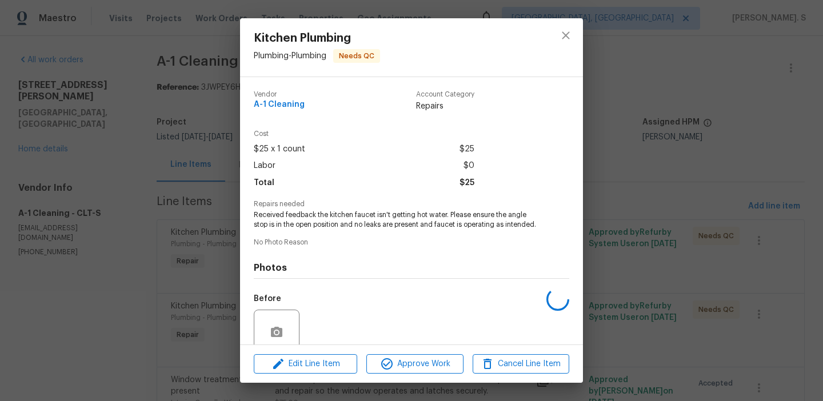
scroll to position [106, 0]
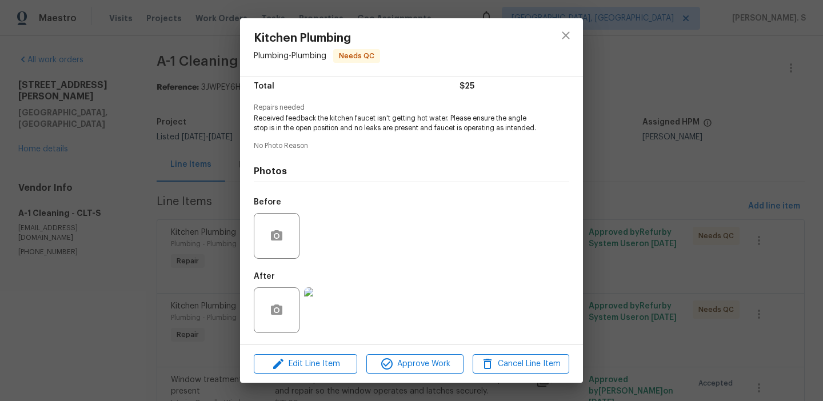
click at [757, 269] on div "Kitchen Plumbing Plumbing - Plumbing Needs QC Vendor A-1 Cleaning Account Categ…" at bounding box center [411, 200] width 823 height 401
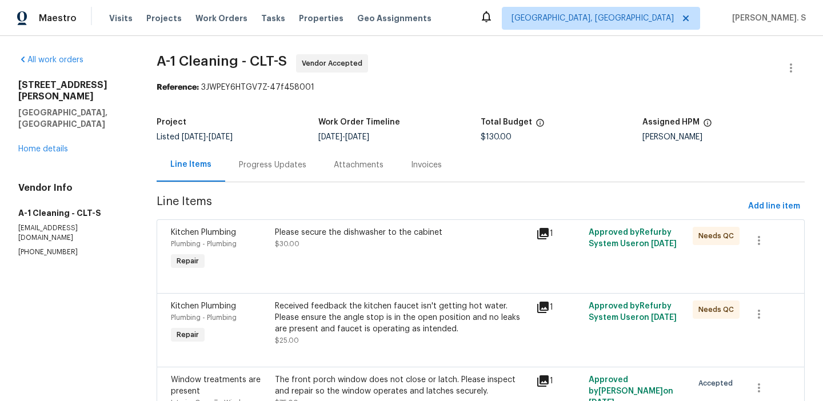
scroll to position [84, 0]
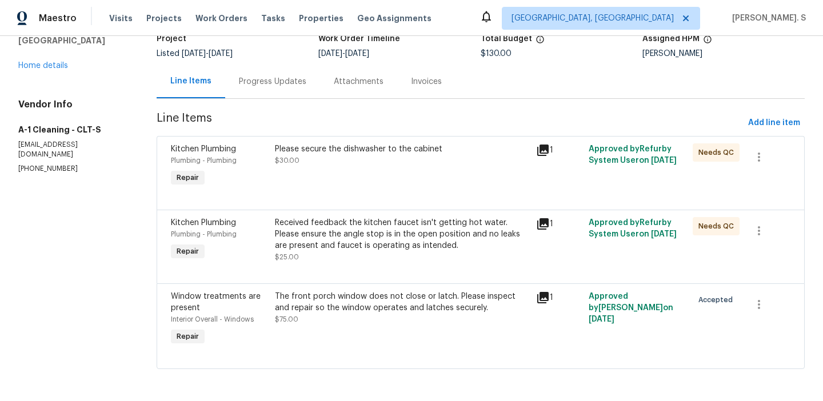
click at [371, 226] on div "Received feedback the kitchen faucet isn't getting hot water. Please ensure the…" at bounding box center [402, 234] width 254 height 34
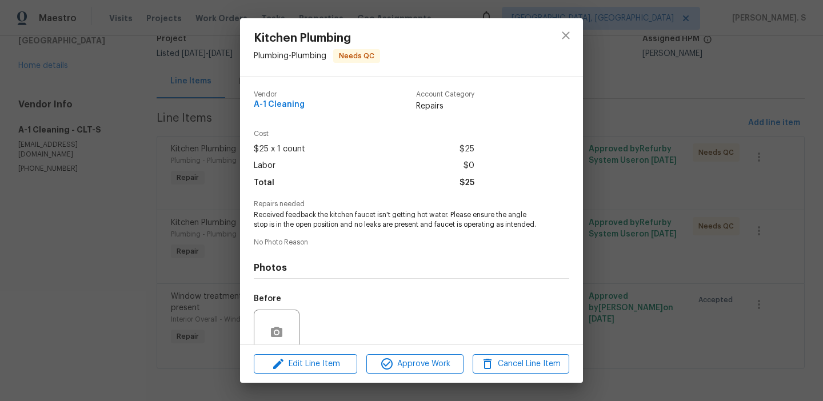
scroll to position [106, 0]
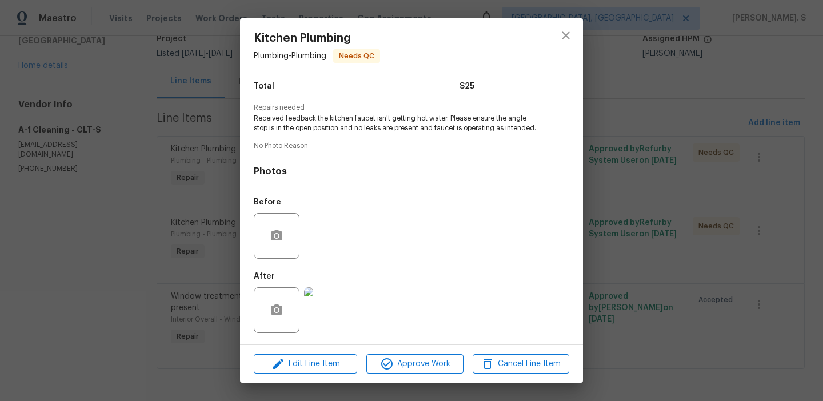
click at [690, 304] on div "Kitchen Plumbing Plumbing - Plumbing Needs QC Vendor A-1 Cleaning Account Categ…" at bounding box center [411, 200] width 823 height 401
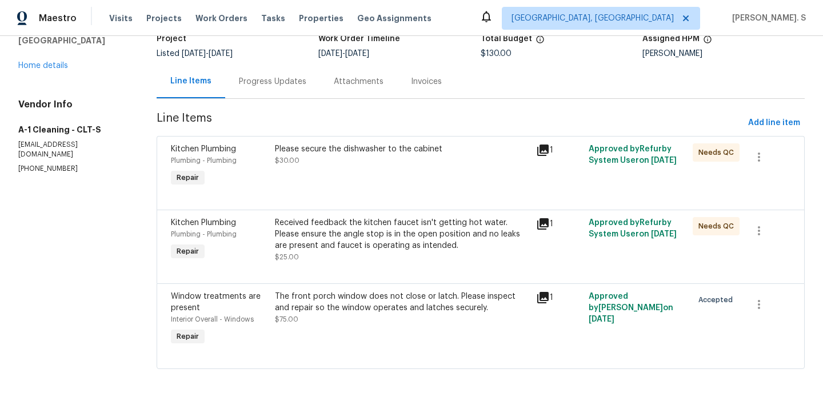
click at [371, 304] on div "The front porch window does not close or latch. Please inspect and repair so th…" at bounding box center [402, 302] width 254 height 23
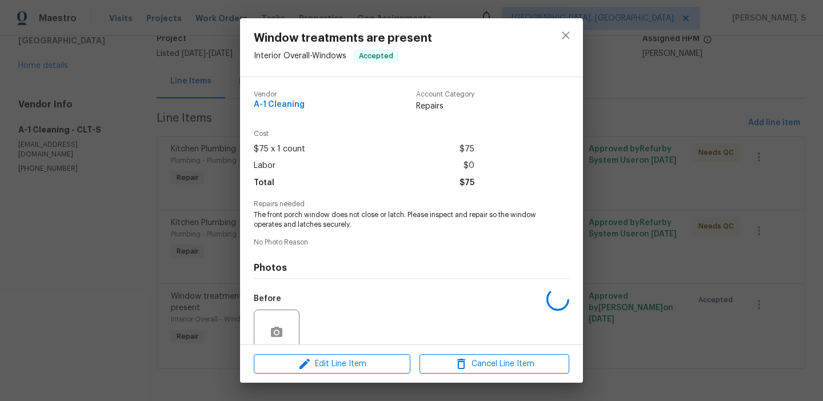
scroll to position [96, 0]
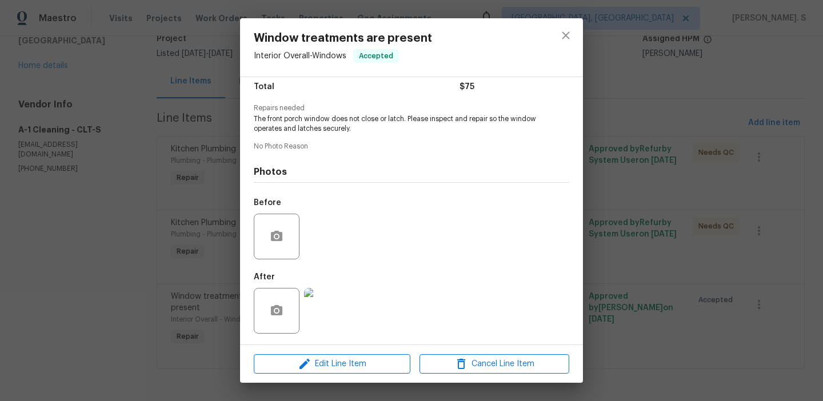
click at [328, 300] on img at bounding box center [327, 311] width 46 height 46
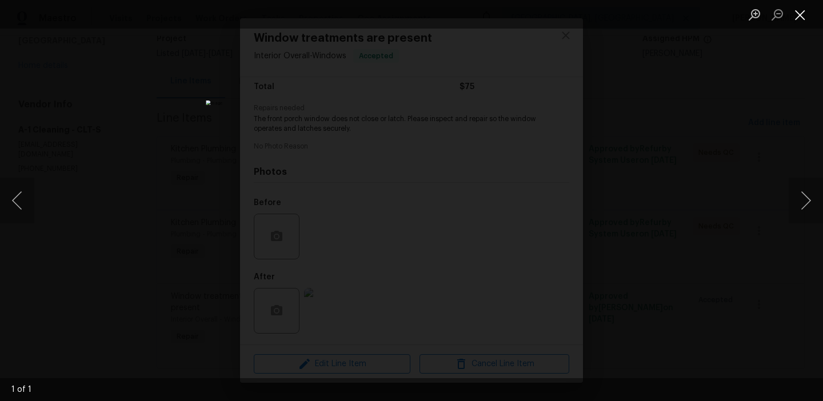
click at [802, 18] on button "Close lightbox" at bounding box center [800, 15] width 23 height 20
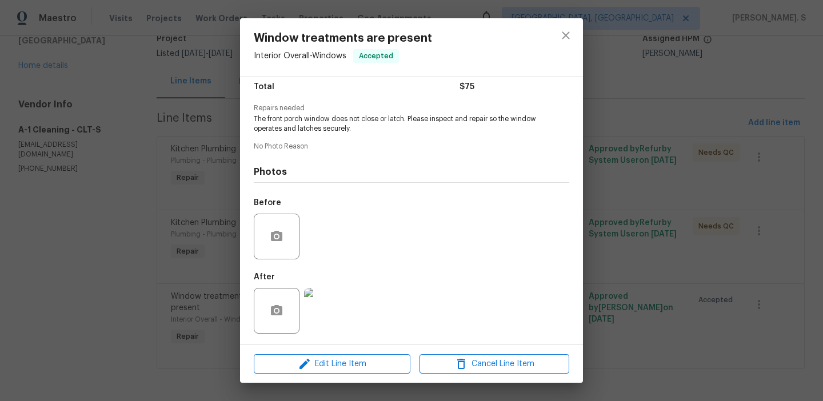
click at [553, 28] on div at bounding box center [566, 47] width 34 height 58
click at [563, 36] on icon "close" at bounding box center [566, 36] width 14 height 14
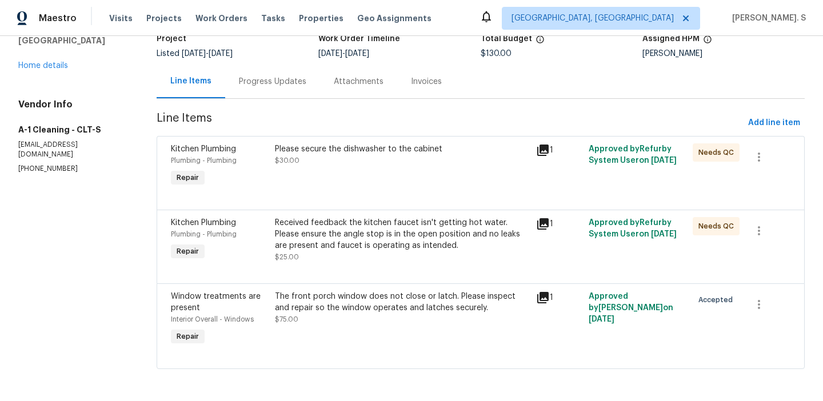
click at [295, 134] on section "A-1 Cleaning - CLT-S Vendor Accepted Reference: 3JWPEY6HTGV7Z-47f458001 Project…" at bounding box center [481, 177] width 648 height 412
click at [313, 159] on div "Please secure the dishwasher to the cabinet $30.00" at bounding box center [402, 155] width 254 height 23
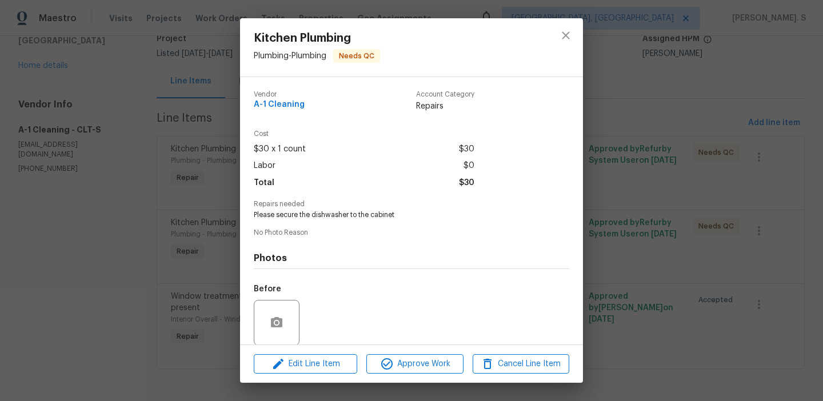
scroll to position [86, 0]
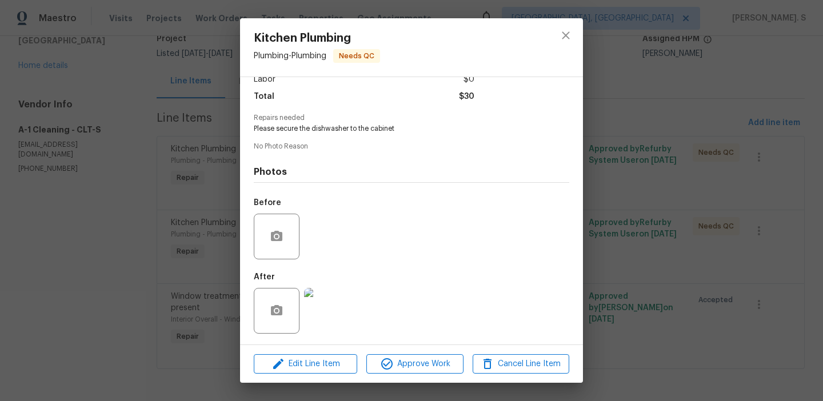
click at [325, 291] on img at bounding box center [327, 311] width 46 height 46
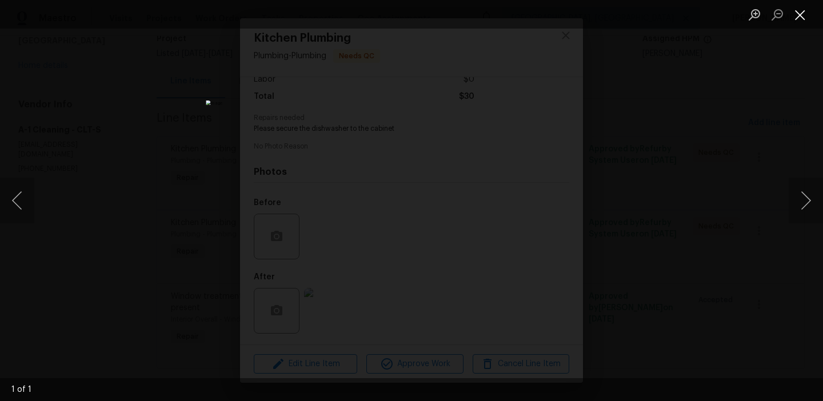
click at [804, 17] on button "Close lightbox" at bounding box center [800, 15] width 23 height 20
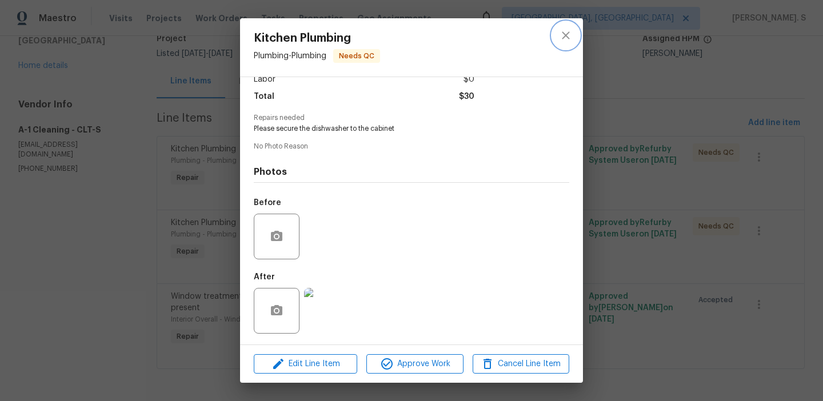
click at [568, 38] on icon "close" at bounding box center [566, 36] width 14 height 14
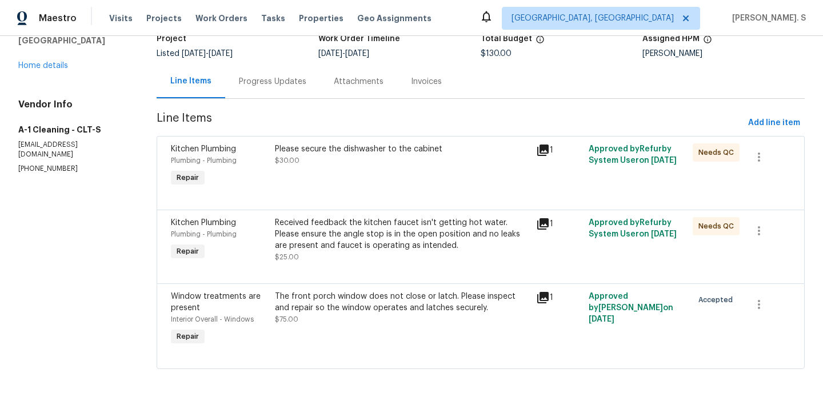
click at [388, 276] on div at bounding box center [481, 270] width 620 height 14
click at [388, 241] on div "Received feedback the kitchen faucet isn't getting hot water. Please ensure the…" at bounding box center [402, 234] width 254 height 34
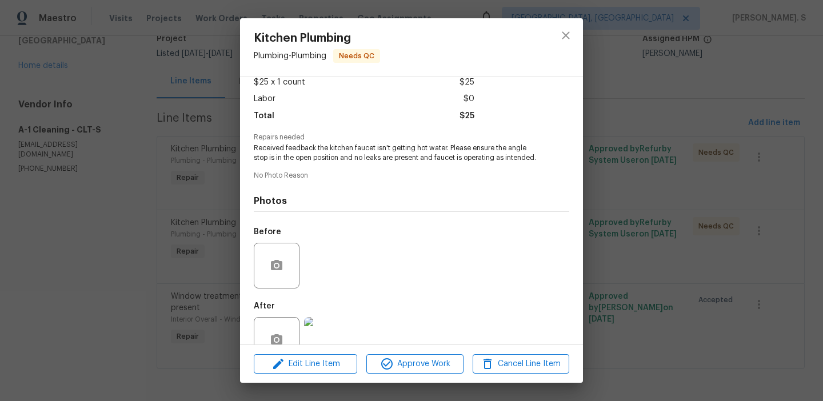
scroll to position [106, 0]
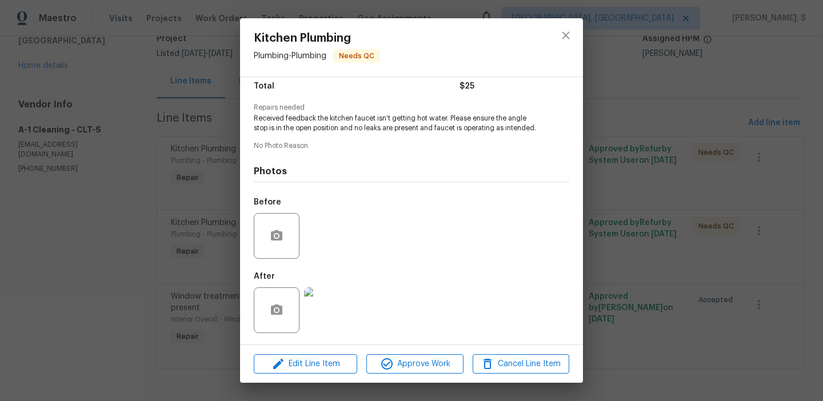
click at [609, 71] on div "Kitchen Plumbing Plumbing - Plumbing Needs QC Vendor A-1 Cleaning Account Categ…" at bounding box center [411, 200] width 823 height 401
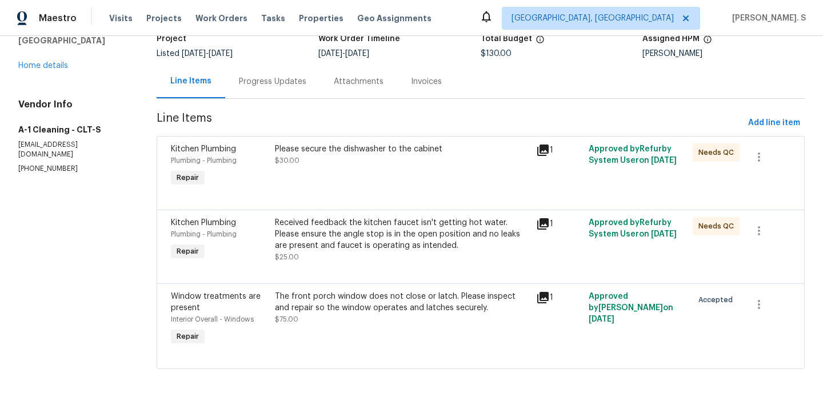
click at [295, 70] on div "Progress Updates" at bounding box center [272, 82] width 95 height 34
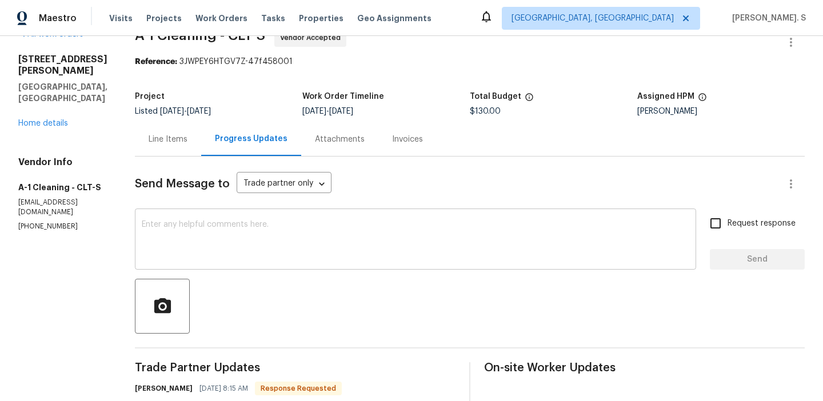
scroll to position [96, 0]
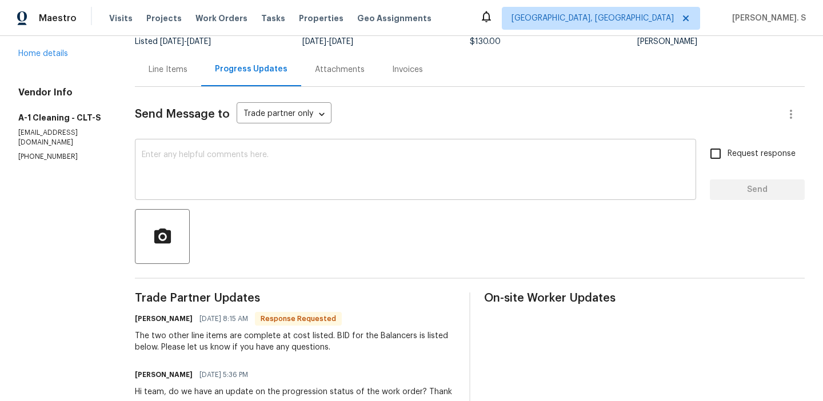
click at [355, 217] on div at bounding box center [470, 236] width 670 height 55
click at [347, 164] on textarea at bounding box center [416, 171] width 548 height 40
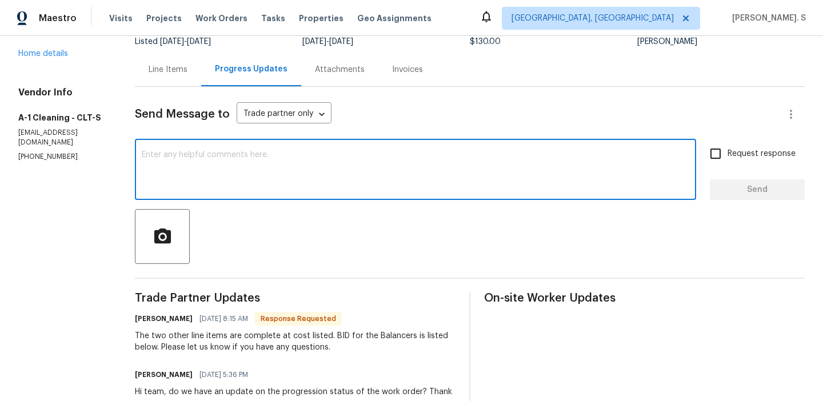
click at [201, 81] on div "Progress Updates" at bounding box center [251, 70] width 100 height 34
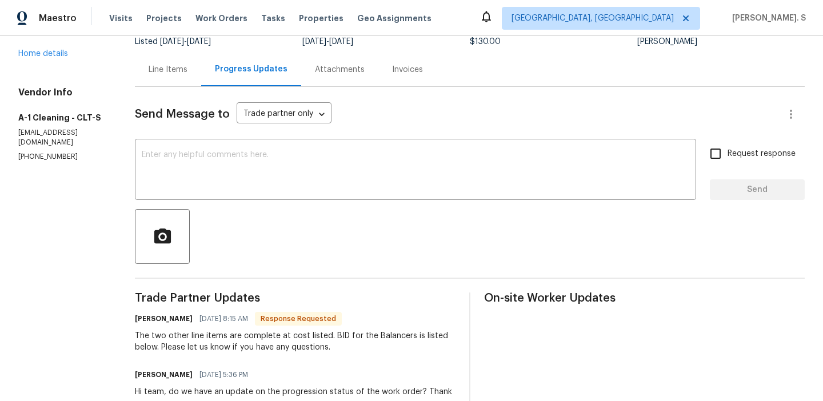
click at [174, 78] on div "Line Items" at bounding box center [168, 70] width 66 height 34
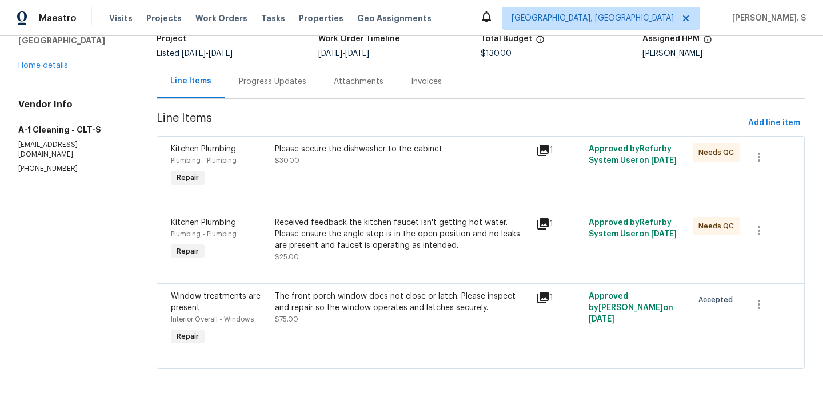
click at [278, 92] on div "Progress Updates" at bounding box center [272, 82] width 95 height 34
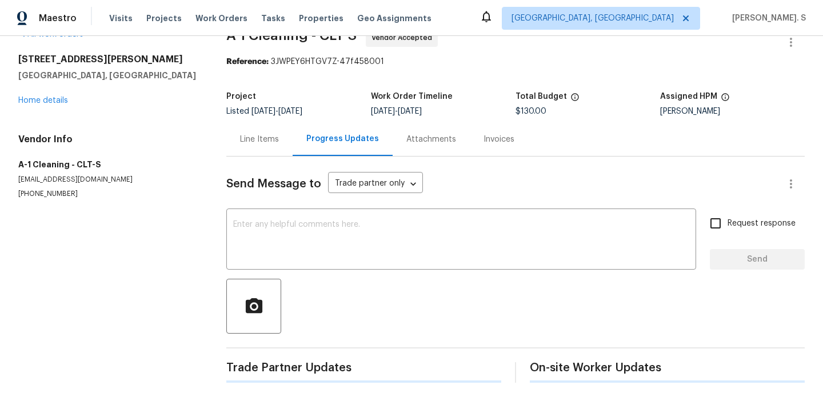
click at [279, 205] on div "Send Message to Trade partner only Trade partner only ​ x ​ Request response Se…" at bounding box center [515, 270] width 579 height 226
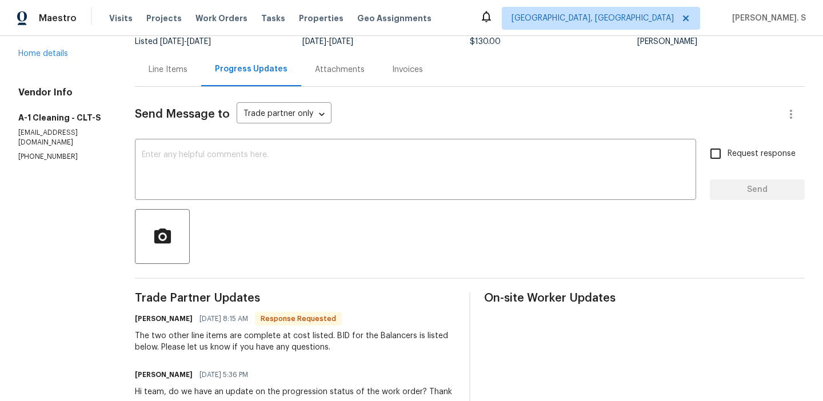
click at [277, 166] on textarea at bounding box center [416, 171] width 548 height 40
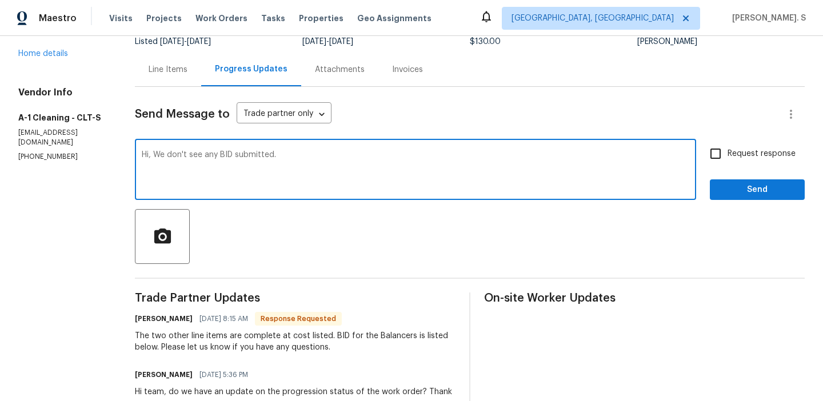
click at [277, 162] on textarea "Hi, We don't see any BID submitted." at bounding box center [416, 171] width 548 height 40
type textarea "Hi, We don't see any BID submitted."
click at [152, 58] on div "Line Items" at bounding box center [168, 70] width 66 height 34
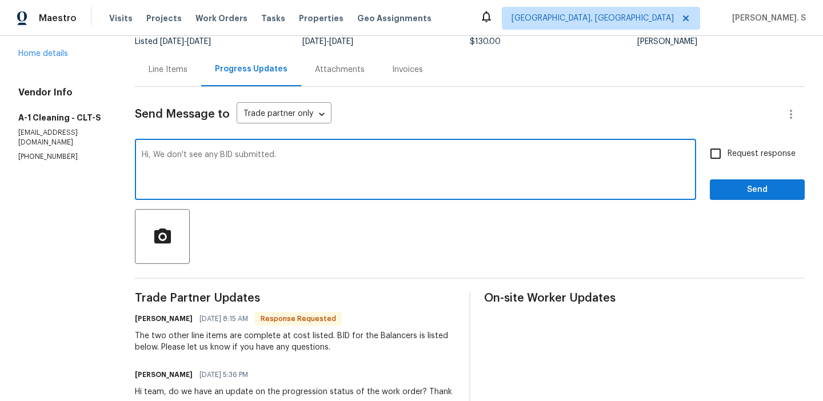
scroll to position [84, 0]
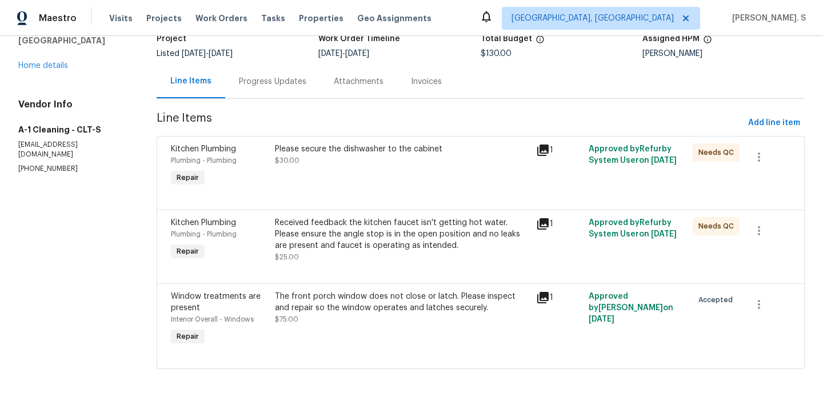
click at [256, 90] on div "Progress Updates" at bounding box center [272, 82] width 95 height 34
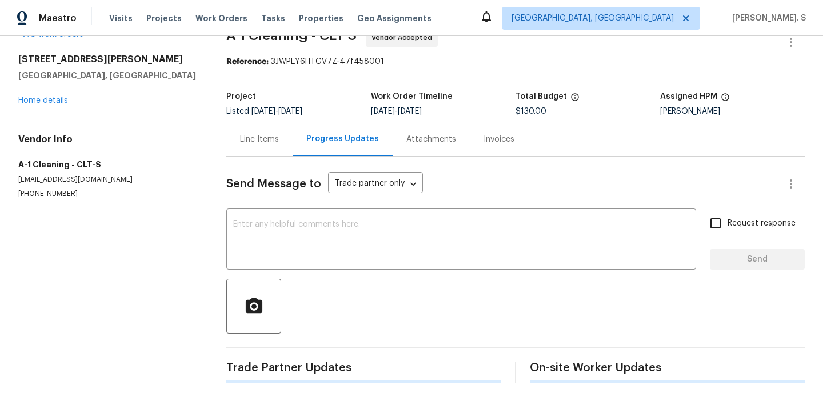
click at [274, 189] on span "Send Message to" at bounding box center [273, 183] width 95 height 11
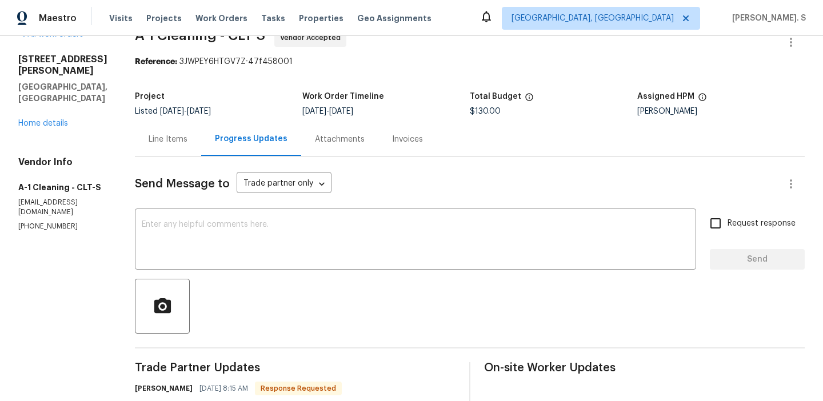
scroll to position [96, 0]
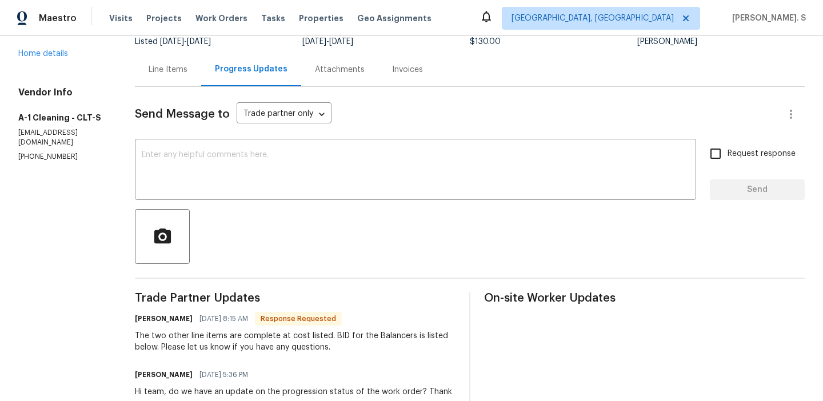
click at [265, 216] on div at bounding box center [470, 236] width 670 height 55
click at [167, 73] on div "Line Items" at bounding box center [168, 69] width 39 height 11
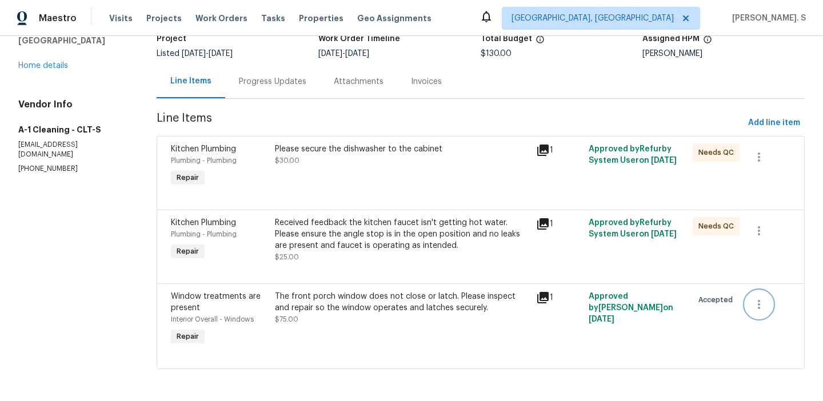
click at [770, 301] on button "button" at bounding box center [759, 304] width 27 height 27
click at [765, 307] on li "Cancel" at bounding box center [768, 304] width 44 height 19
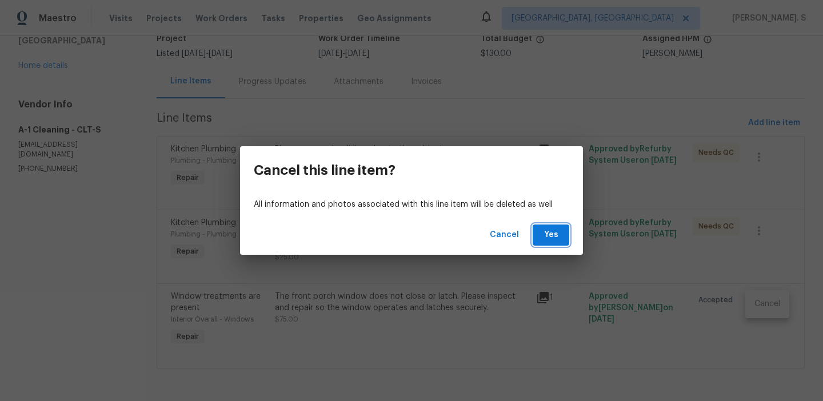
click at [551, 242] on button "Yes" at bounding box center [551, 235] width 37 height 21
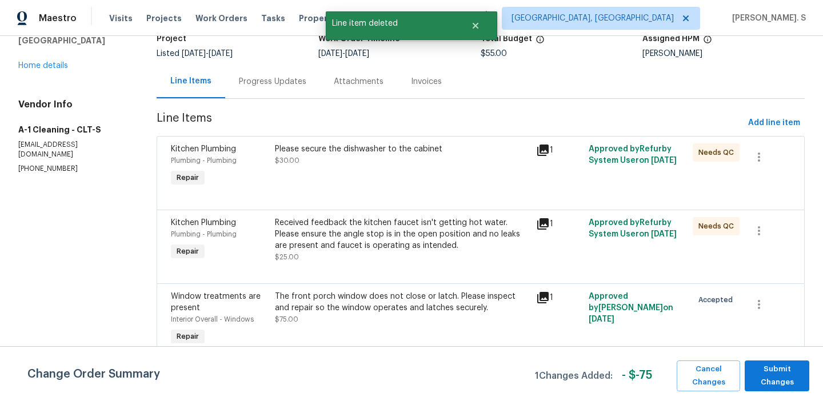
scroll to position [0, 0]
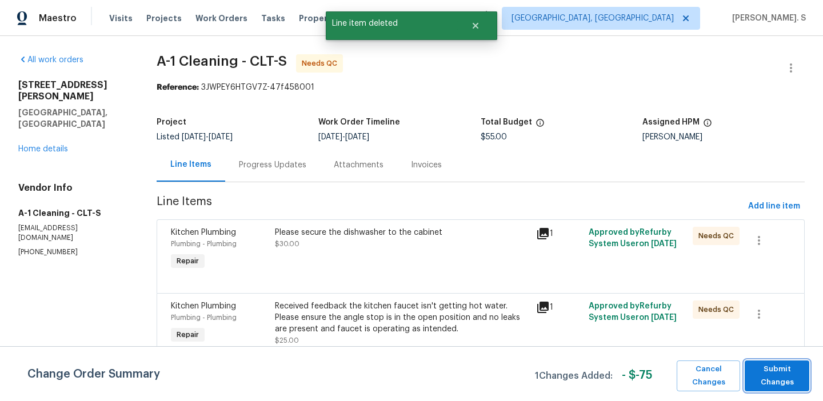
click at [767, 361] on button "Submit Changes" at bounding box center [777, 376] width 65 height 31
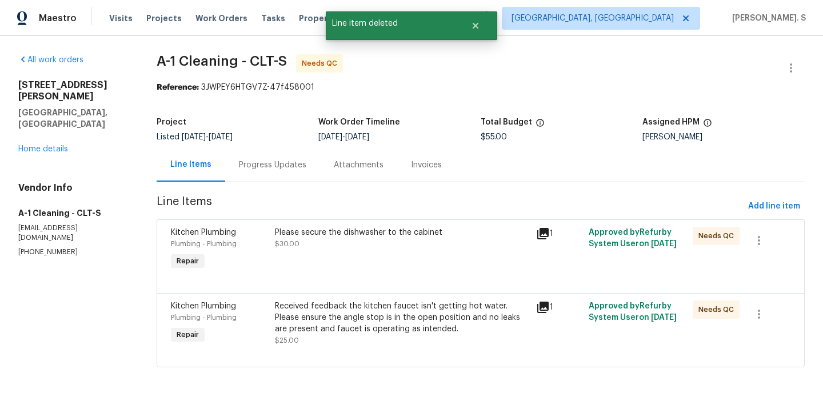
click at [267, 162] on div "Progress Updates" at bounding box center [272, 165] width 67 height 11
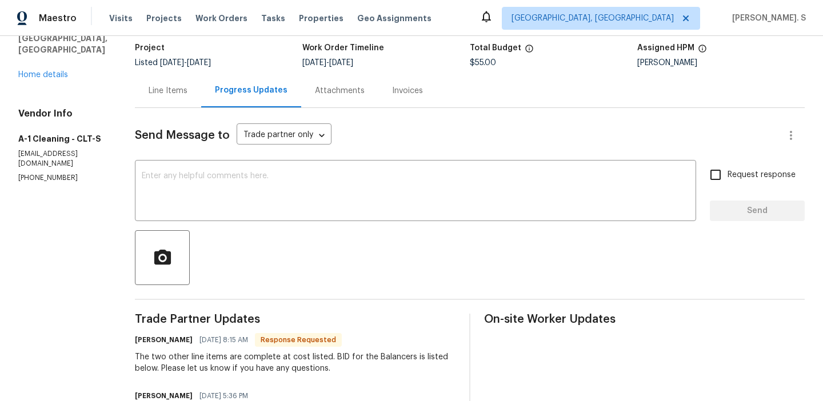
scroll to position [104, 0]
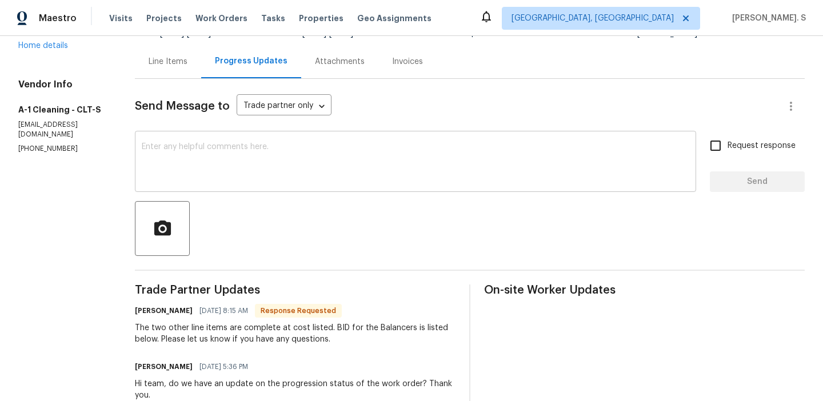
click at [287, 169] on textarea at bounding box center [416, 163] width 548 height 40
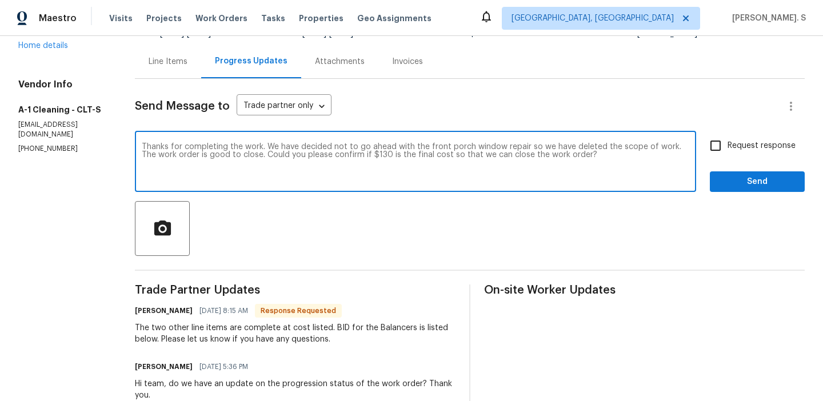
type textarea "Thanks for completing the work. We have decided not to go ahead with the front …"
click at [775, 147] on span "Request response" at bounding box center [762, 146] width 68 height 12
click at [728, 147] on input "Request response" at bounding box center [716, 146] width 24 height 24
checkbox input "true"
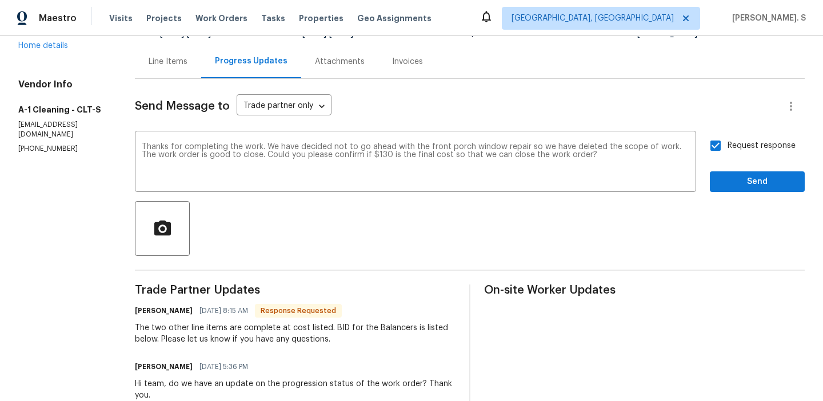
click at [203, 345] on div "The two other line items are complete at cost listed. BID for the Balancers is …" at bounding box center [295, 334] width 321 height 23
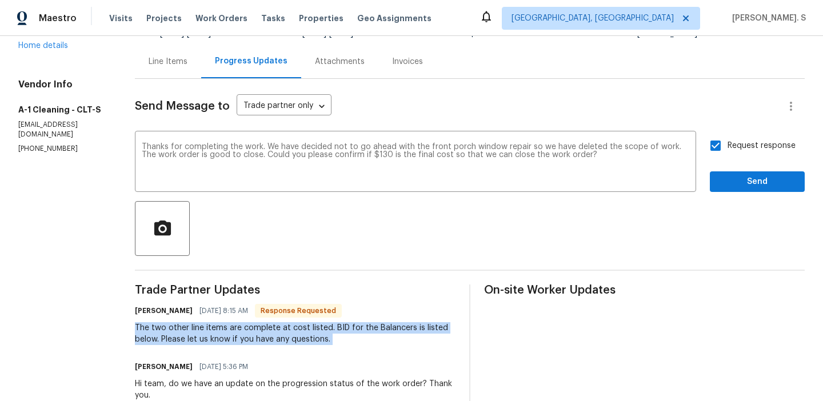
copy div "The two other line items are complete at cost listed. BID for the Balancers is …"
click at [256, 317] on span "Response Requested" at bounding box center [298, 310] width 85 height 11
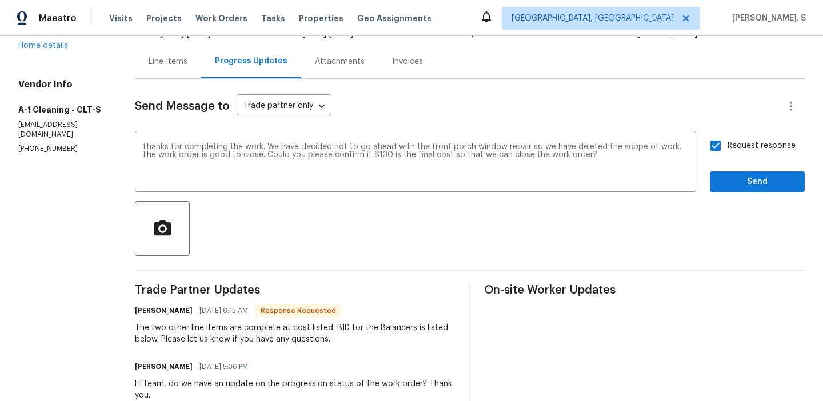
click at [256, 317] on span "Response Requested" at bounding box center [298, 310] width 85 height 11
click at [261, 371] on div "Arvind Raj M 09/15/2025 5:36 PM" at bounding box center [295, 367] width 321 height 16
click at [274, 325] on div "The two other line items are complete at cost listed. BID for the Balancers is …" at bounding box center [295, 334] width 321 height 23
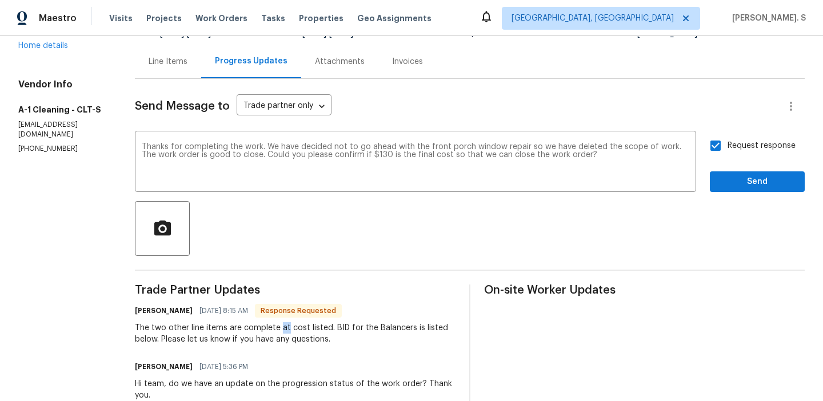
click at [274, 325] on div "The two other line items are complete at cost listed. BID for the Balancers is …" at bounding box center [295, 334] width 321 height 23
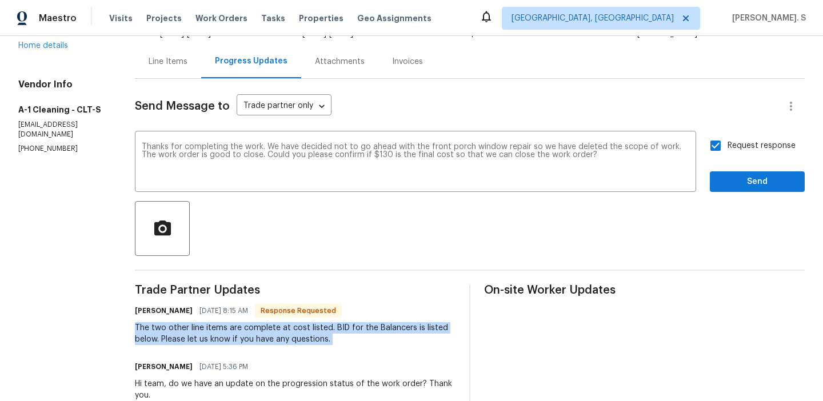
copy div "The two other line items are complete at cost listed. BID for the Balancers is …"
click at [735, 179] on span "Send" at bounding box center [757, 182] width 77 height 14
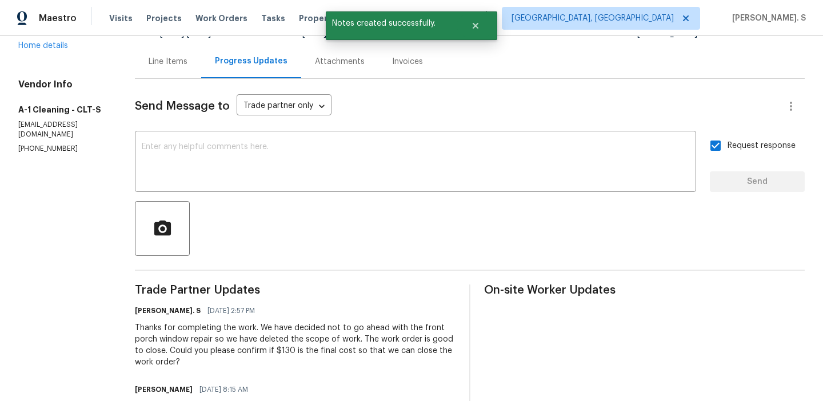
click at [163, 69] on div "Line Items" at bounding box center [168, 62] width 66 height 34
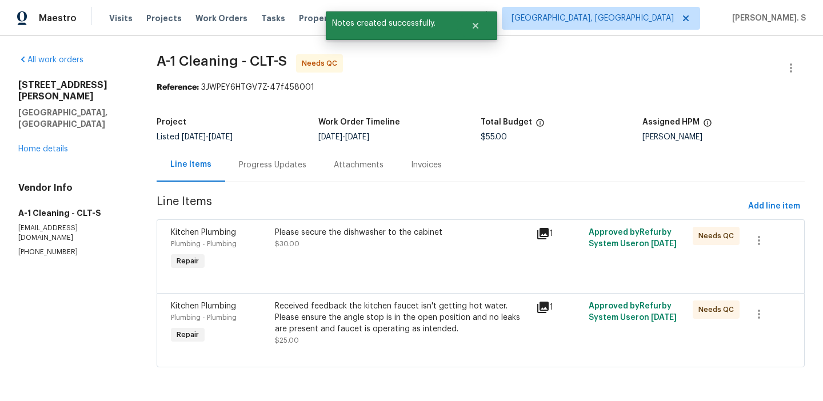
click at [762, 192] on section "A-1 Cleaning - CLT-S Needs QC Reference: 3JWPEY6HTGV7Z-47f458001 Project Listed…" at bounding box center [481, 217] width 648 height 327
click at [763, 198] on button "Add line item" at bounding box center [774, 206] width 61 height 21
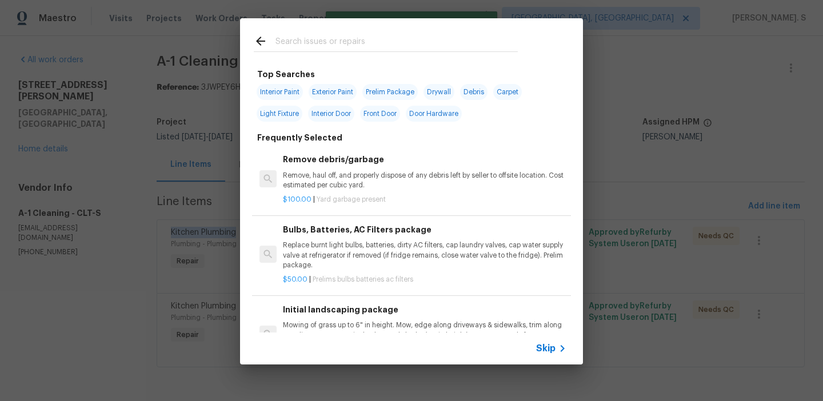
click at [371, 168] on div "Remove debris/garbage Remove, haul off, and properly dispose of any debris left…" at bounding box center [425, 171] width 284 height 37
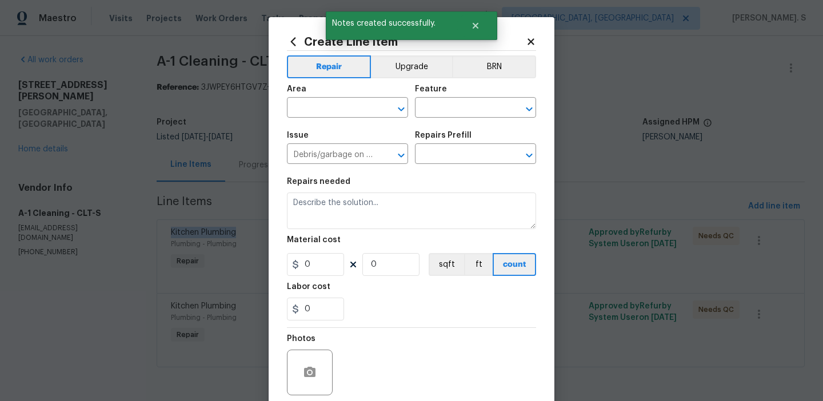
type input "Remove debris/garbage $100.00"
type textarea "Remove, haul off, and properly dispose of any debris left by seller to offsite …"
type input "100"
type input "1"
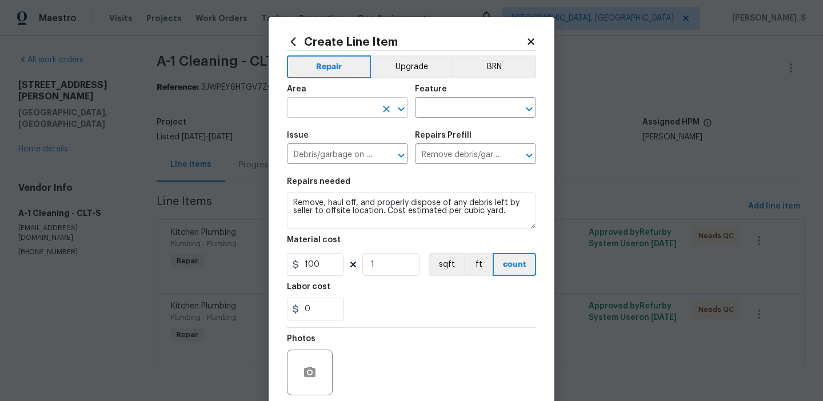
click at [396, 109] on icon "Open" at bounding box center [402, 109] width 14 height 14
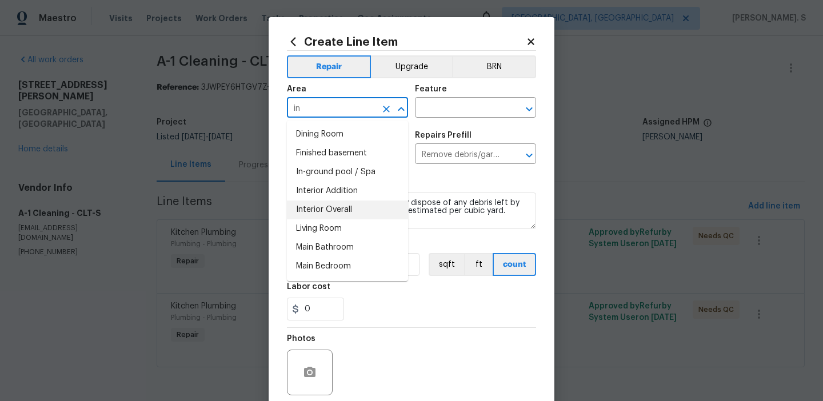
click at [365, 210] on li "Interior Overall" at bounding box center [347, 210] width 121 height 19
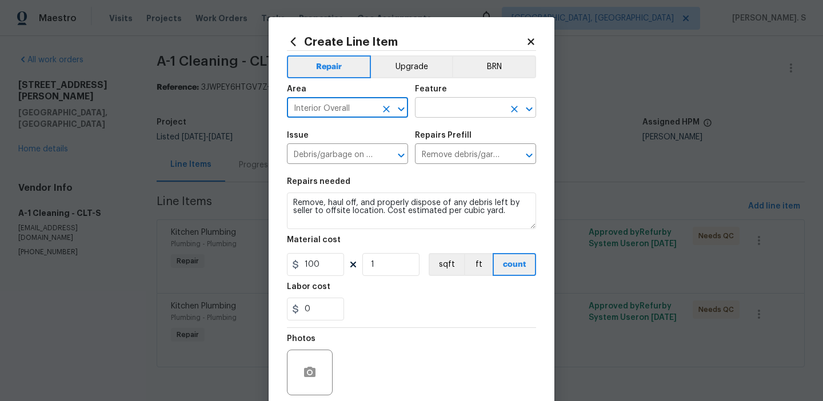
click at [520, 108] on icon "Clear" at bounding box center [514, 109] width 11 height 11
type input "Interior Overall"
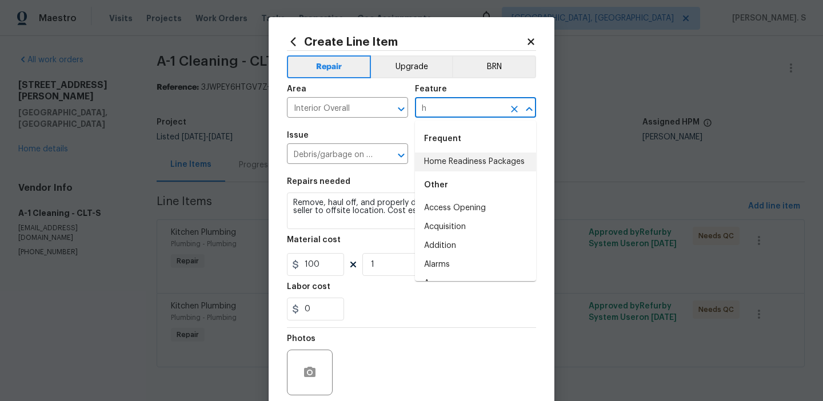
click at [480, 157] on li "Home Readiness Packages" at bounding box center [475, 162] width 121 height 19
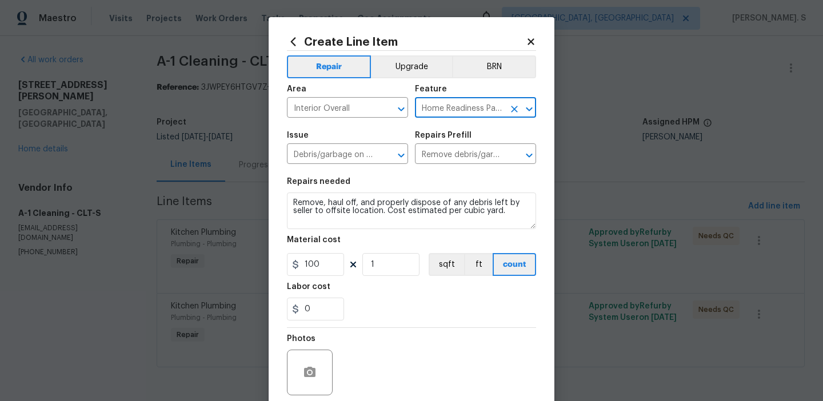
type input "Home Readiness Packages"
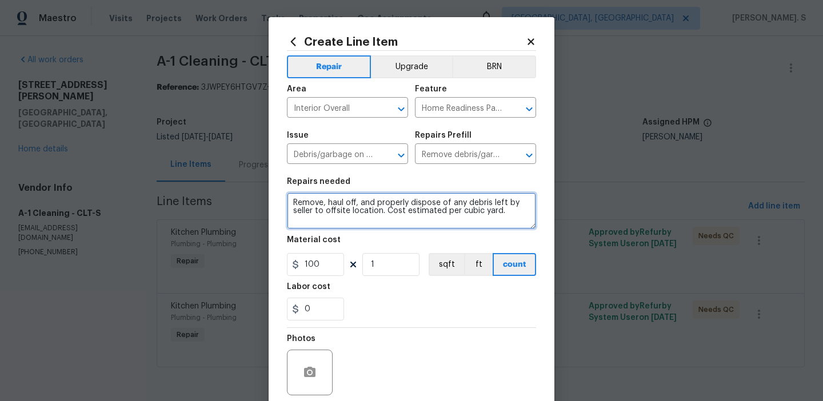
click at [371, 202] on textarea "Remove, haul off, and properly dispose of any debris left by seller to offsite …" at bounding box center [411, 211] width 249 height 37
type textarea "Waiting for TP confirmation"
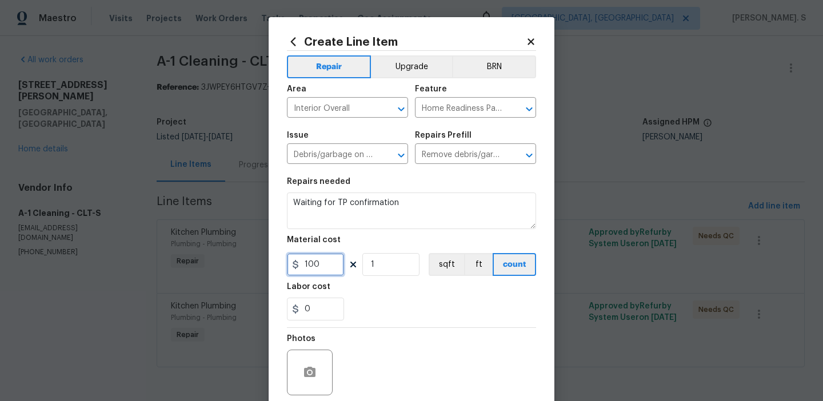
click at [328, 269] on input "100" at bounding box center [315, 264] width 57 height 23
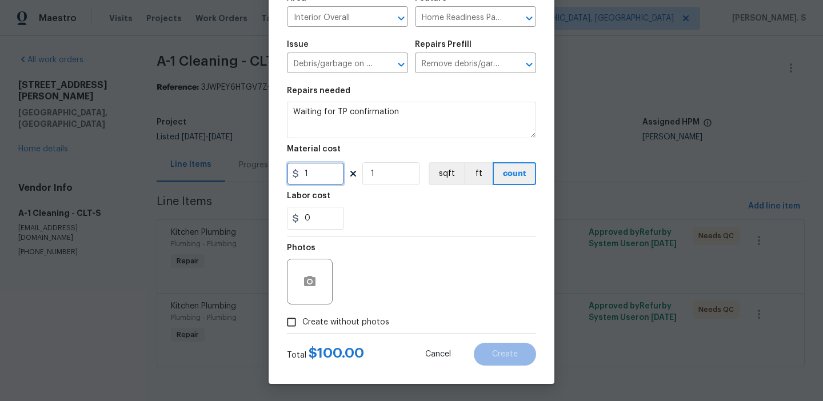
type input "1"
click at [328, 317] on span "Create without photos" at bounding box center [346, 323] width 87 height 12
click at [303, 317] on input "Create without photos" at bounding box center [292, 323] width 22 height 22
checkbox input "true"
click at [460, 252] on div "Reason*" at bounding box center [439, 251] width 194 height 15
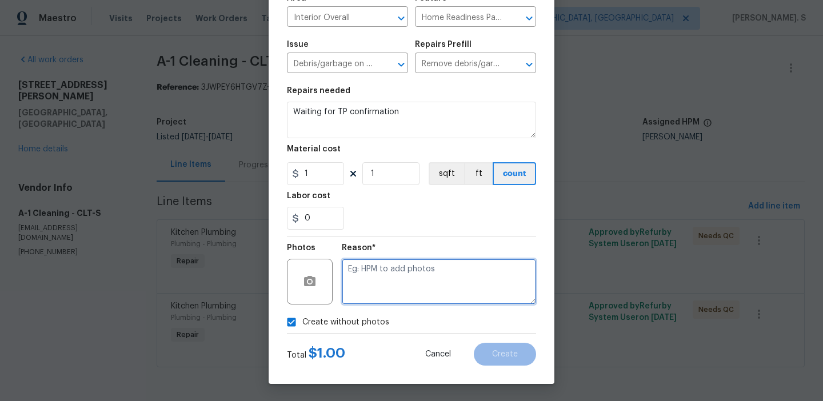
click at [441, 280] on textarea at bounding box center [439, 282] width 194 height 46
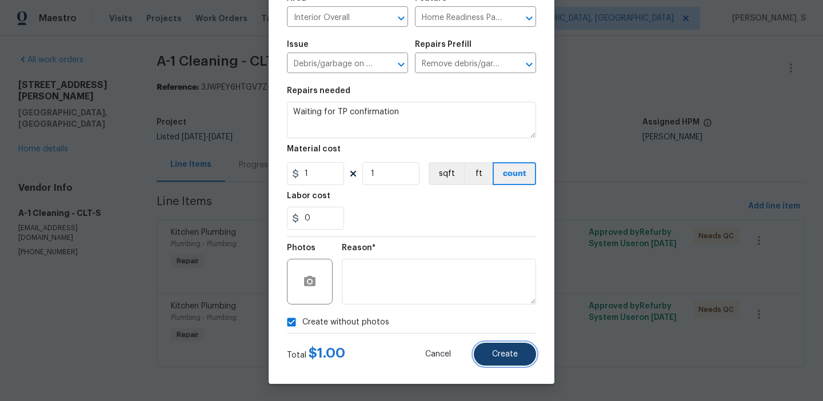
click at [512, 357] on span "Create" at bounding box center [505, 355] width 26 height 9
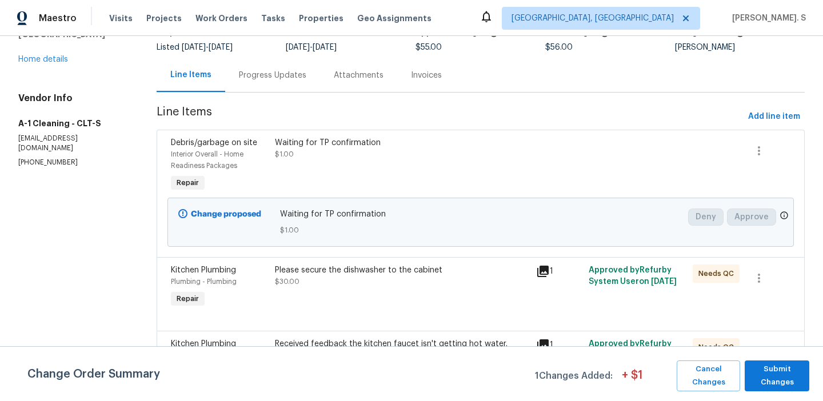
scroll to position [127, 0]
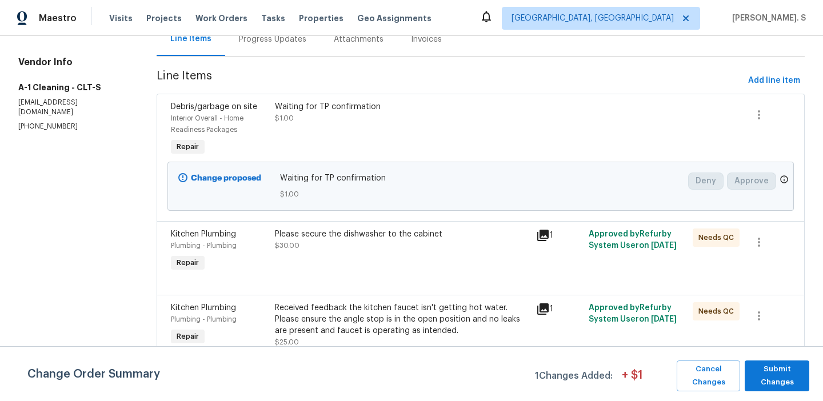
click at [285, 256] on div "Please secure the dishwasher to the cabinet $30.00" at bounding box center [402, 251] width 261 height 53
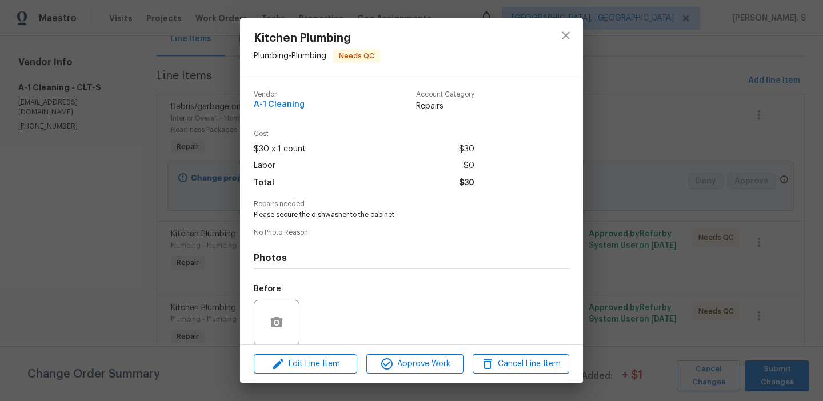
scroll to position [86, 0]
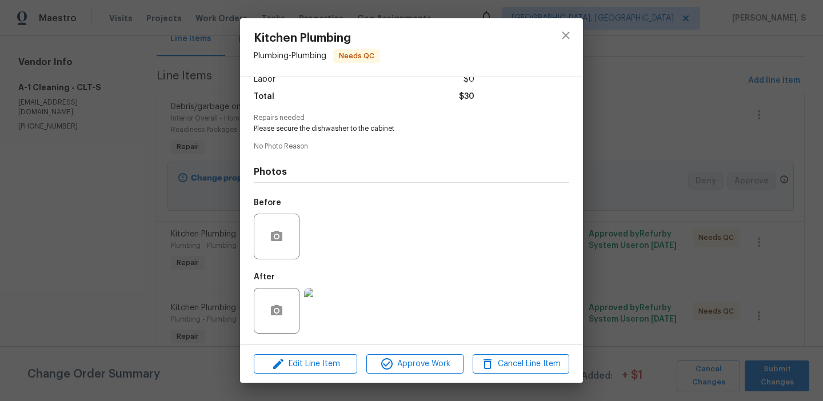
click at [327, 297] on img at bounding box center [327, 311] width 46 height 46
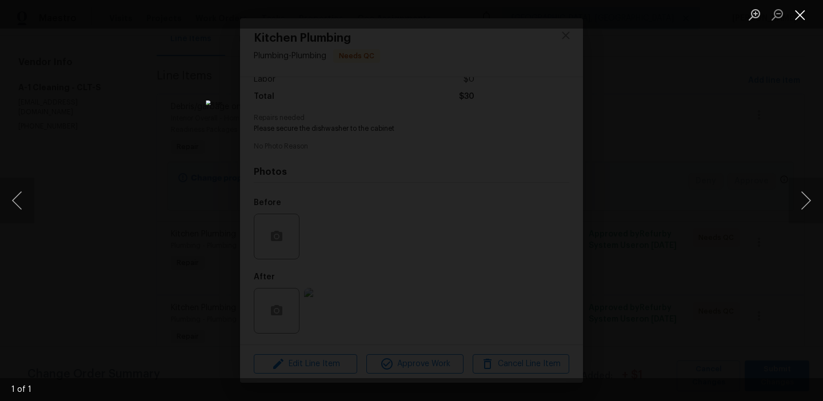
click at [807, 9] on button "Close lightbox" at bounding box center [800, 15] width 23 height 20
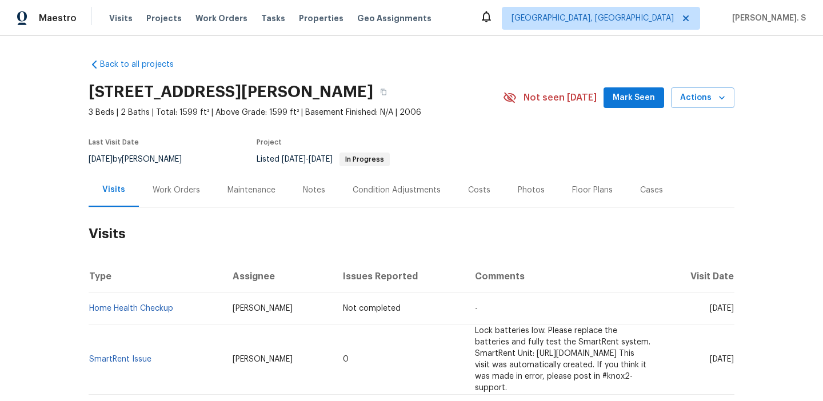
click at [161, 193] on div "Work Orders" at bounding box center [176, 190] width 47 height 11
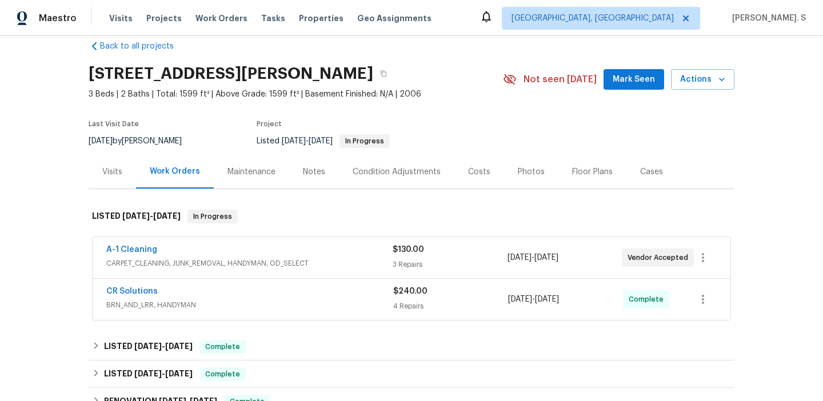
scroll to position [25, 0]
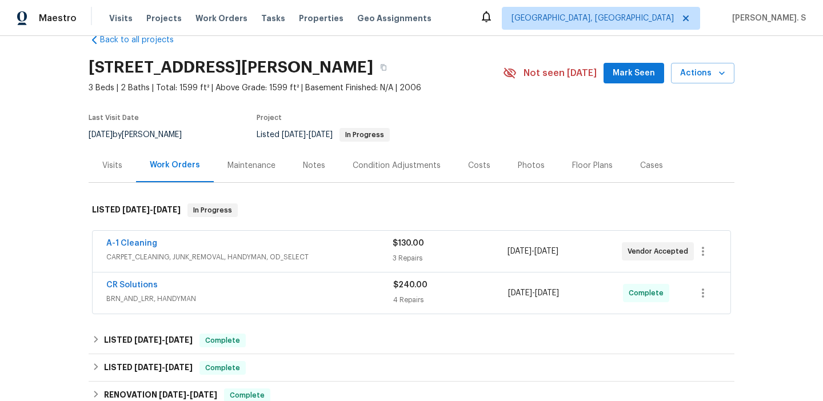
click at [132, 290] on span "CR Solutions" at bounding box center [131, 285] width 51 height 11
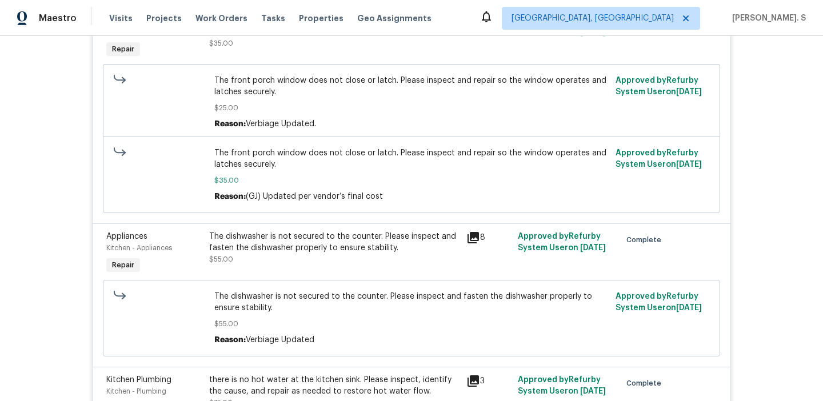
scroll to position [438, 0]
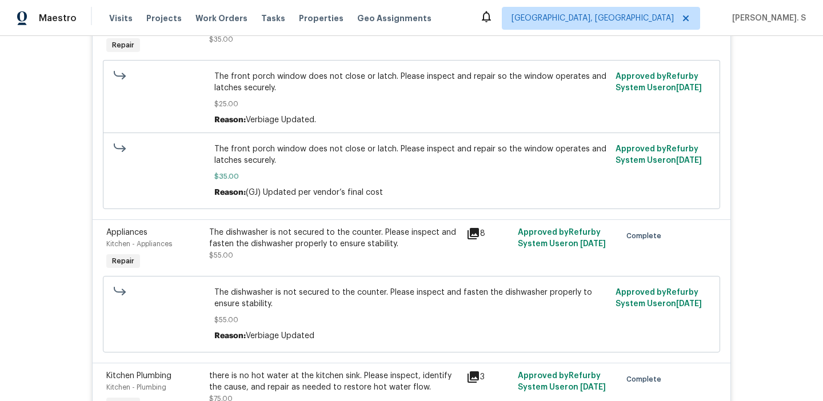
click at [351, 234] on div "The dishwasher is not secured to the counter. Please inspect and fasten the dis…" at bounding box center [334, 238] width 250 height 23
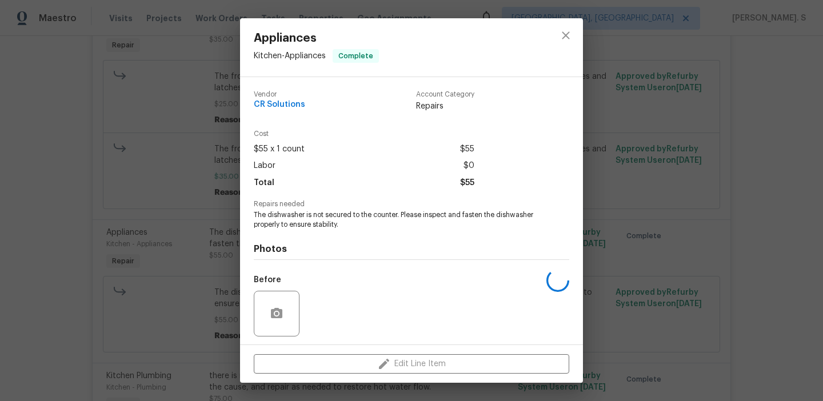
scroll to position [78, 0]
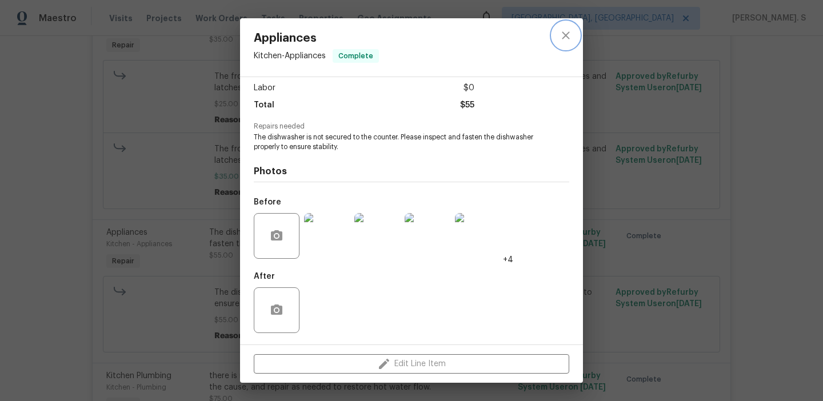
click at [571, 33] on icon "close" at bounding box center [566, 36] width 14 height 14
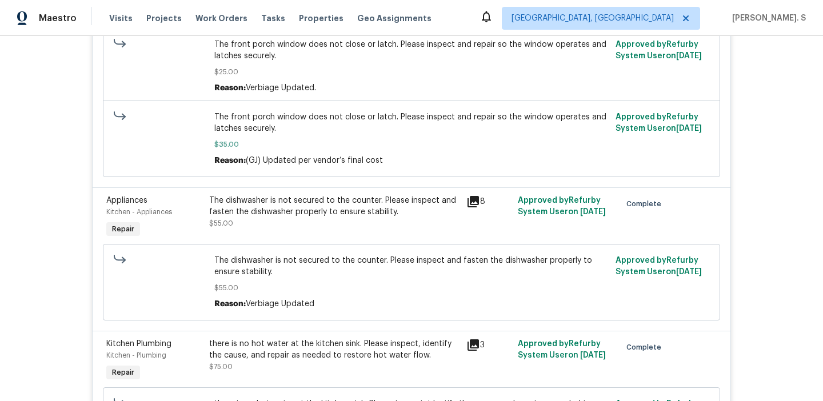
scroll to position [472, 0]
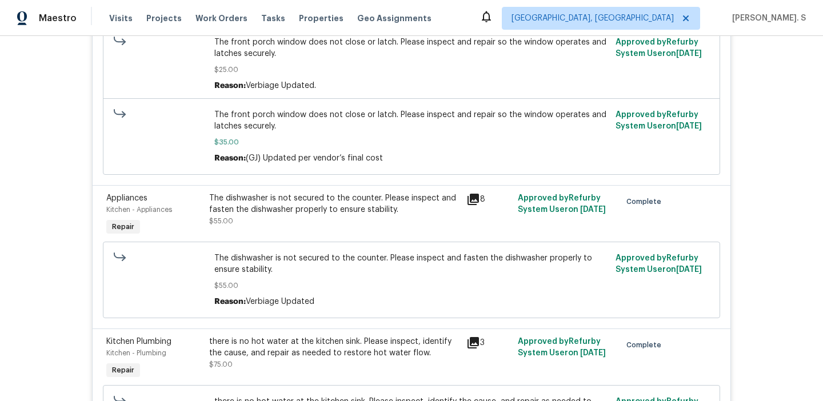
click at [269, 217] on div "The dishwasher is not secured to the counter. Please inspect and fasten the dis…" at bounding box center [334, 210] width 250 height 34
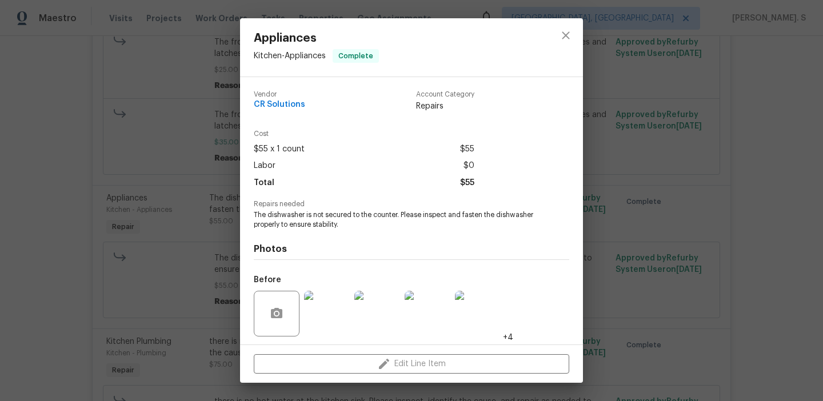
scroll to position [78, 0]
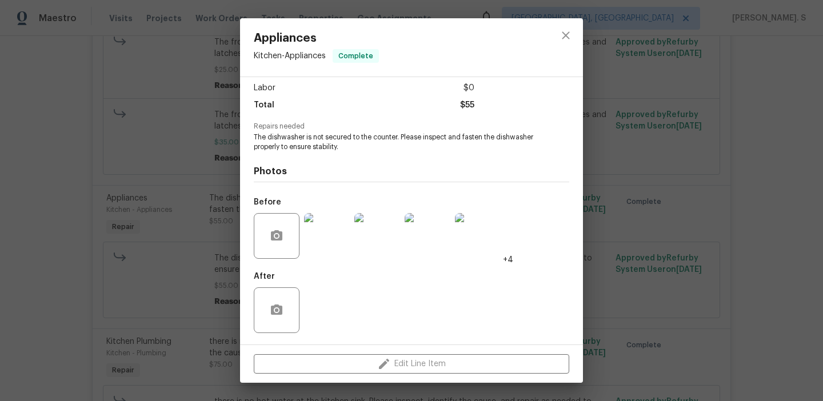
click at [301, 249] on div at bounding box center [278, 236] width 48 height 46
click at [327, 246] on img at bounding box center [327, 236] width 46 height 46
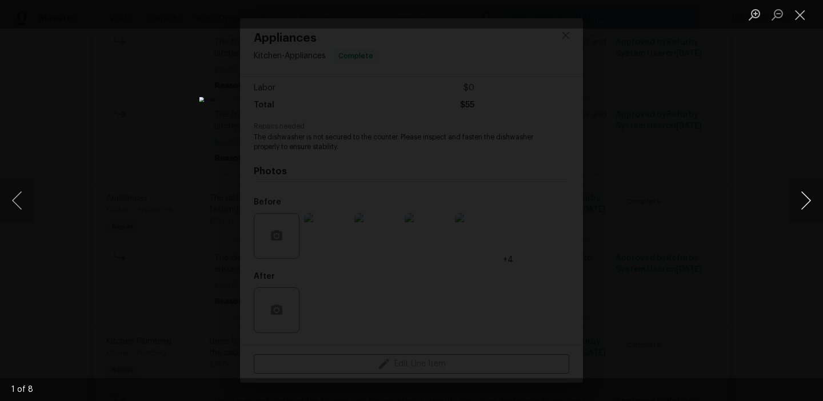
click at [805, 204] on button "Next image" at bounding box center [806, 201] width 34 height 46
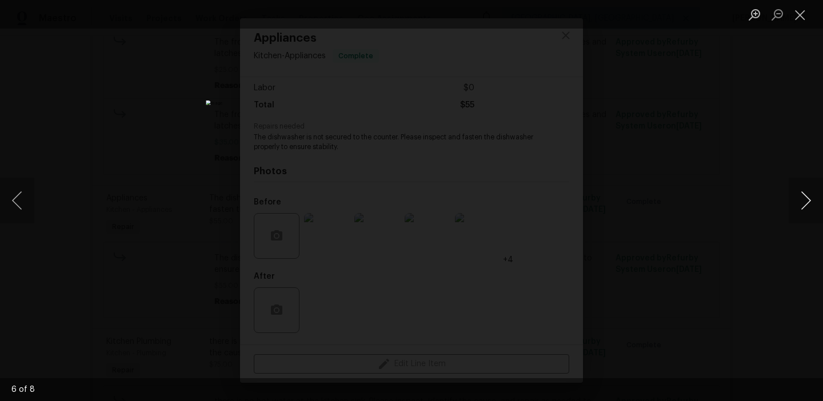
click at [805, 204] on button "Next image" at bounding box center [806, 201] width 34 height 46
click at [806, 13] on button "Close lightbox" at bounding box center [800, 15] width 23 height 20
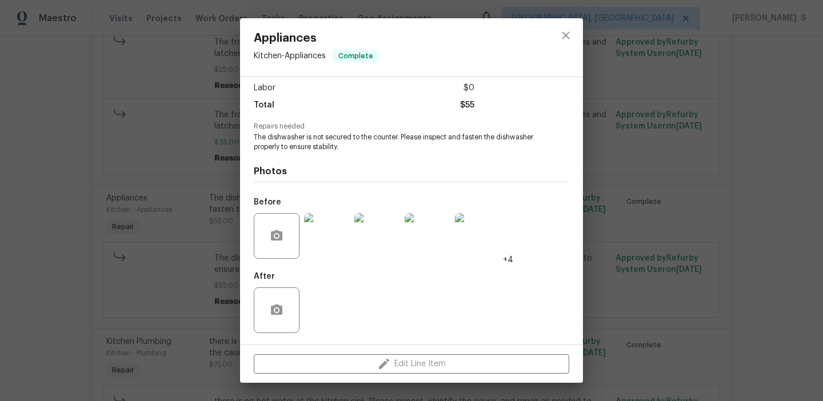
click at [584, 31] on div "Appliances Kitchen - Appliances Complete Vendor CR Solutions Account Category R…" at bounding box center [411, 200] width 823 height 401
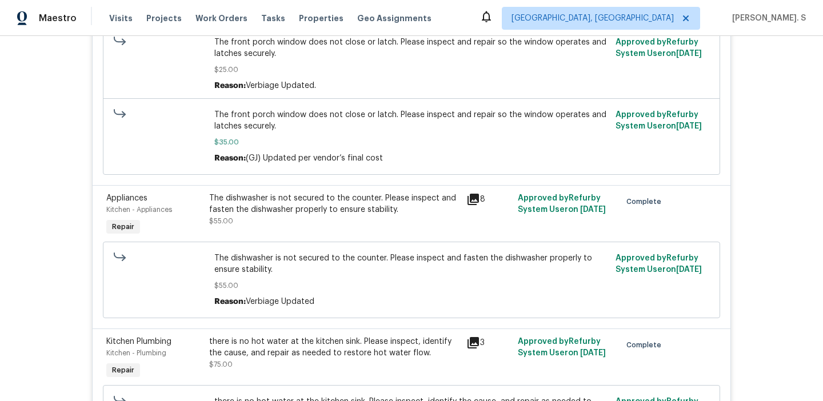
scroll to position [0, 0]
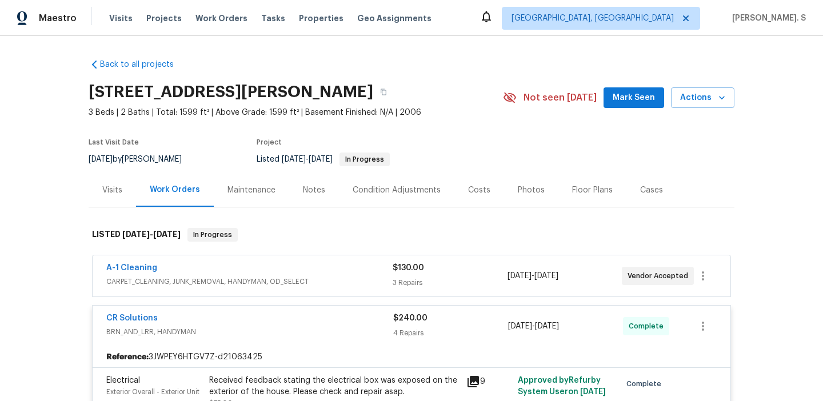
click at [288, 258] on div "A-1 Cleaning CARPET_CLEANING, JUNK_REMOVAL, HANDYMAN, OD_SELECT $130.00 3 Repai…" at bounding box center [412, 276] width 638 height 41
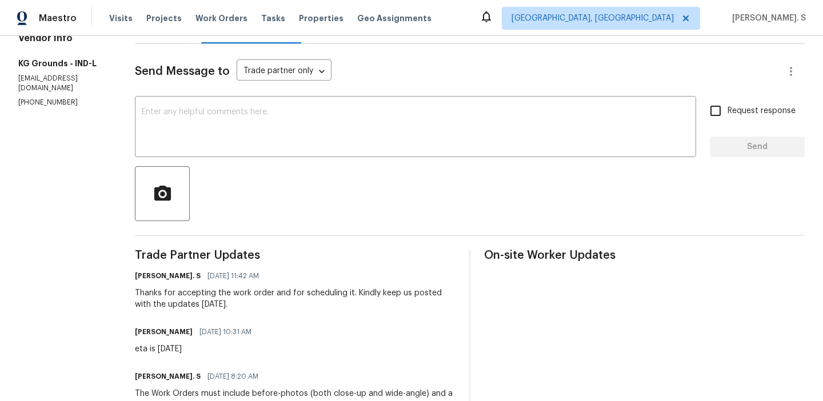
scroll to position [144, 0]
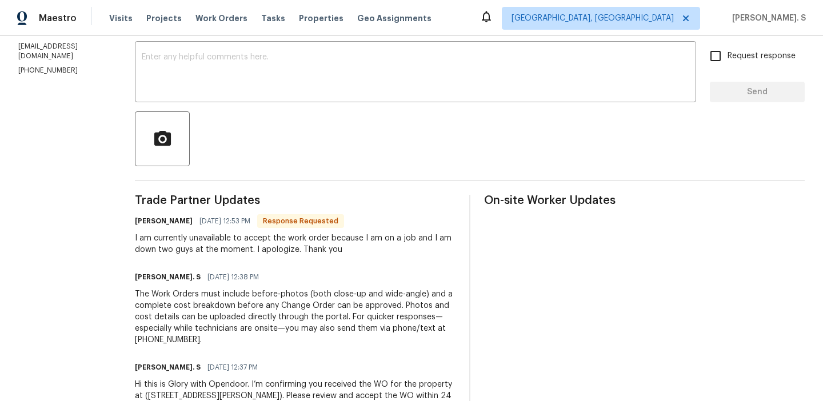
scroll to position [194, 0]
click at [287, 101] on div "x ​" at bounding box center [416, 72] width 562 height 58
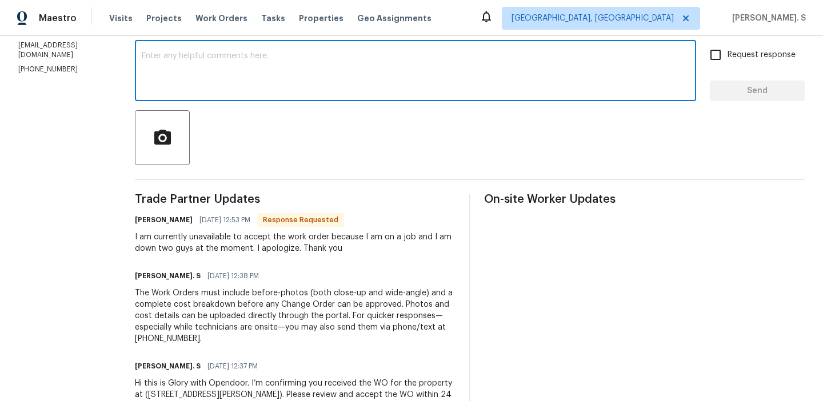
click at [287, 101] on div "x ​" at bounding box center [416, 72] width 562 height 58
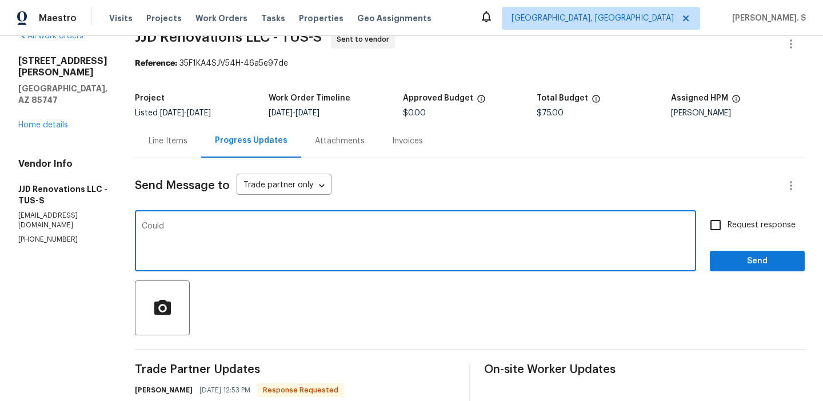
scroll to position [0, 0]
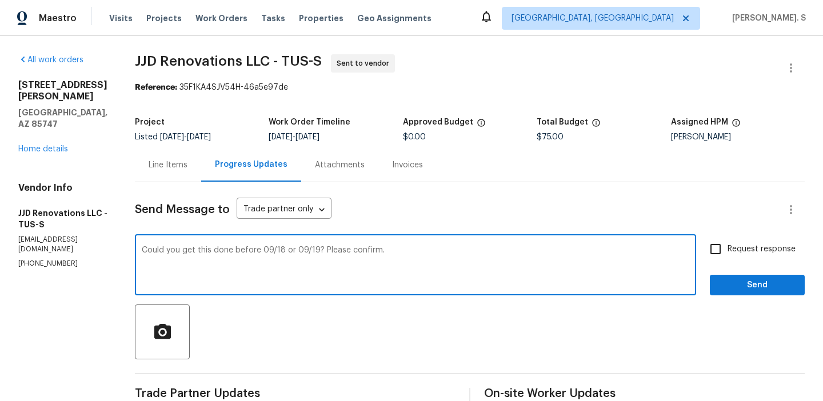
type textarea "Could you get this done before 09/18 or 09/19? Please confirm."
click at [767, 256] on label "Request response" at bounding box center [750, 249] width 92 height 24
click at [728, 256] on input "Request response" at bounding box center [716, 249] width 24 height 24
checkbox input "true"
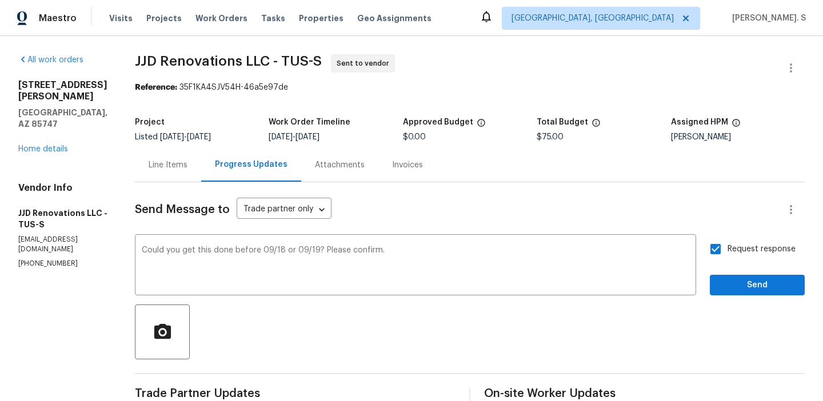
scroll to position [109, 0]
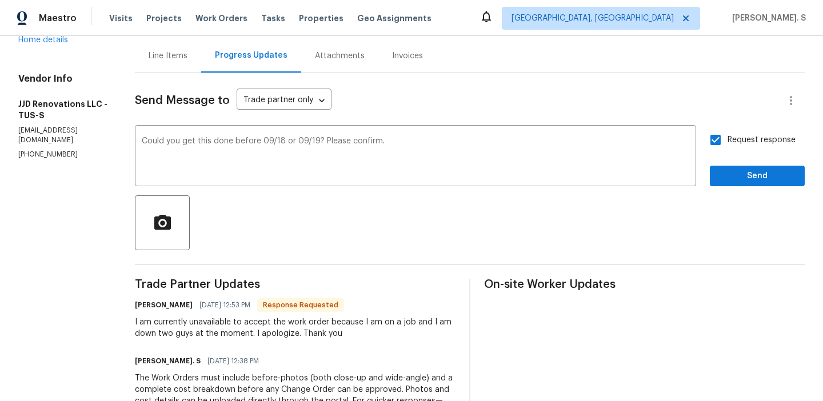
click at [283, 317] on div "I am currently unavailable to accept the work order because I am on a job and I…" at bounding box center [295, 328] width 321 height 23
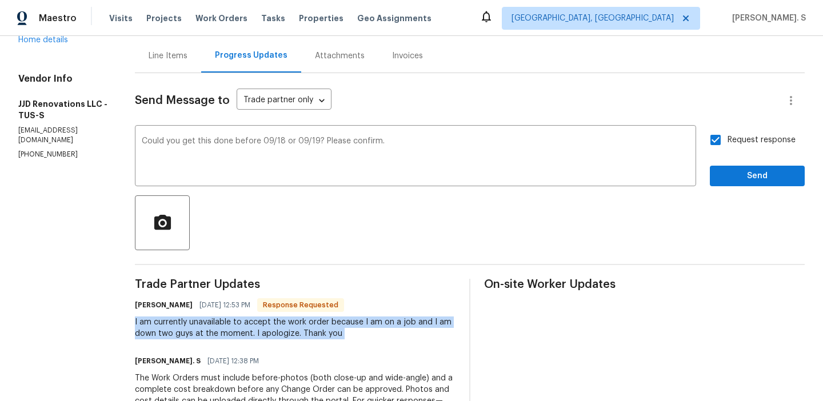
copy div "I am currently unavailable to accept the work order because I am on a job and I…"
click at [787, 192] on div "Send Message to Trade partner only Trade partner only ​ Could you get this done…" at bounding box center [470, 297] width 670 height 449
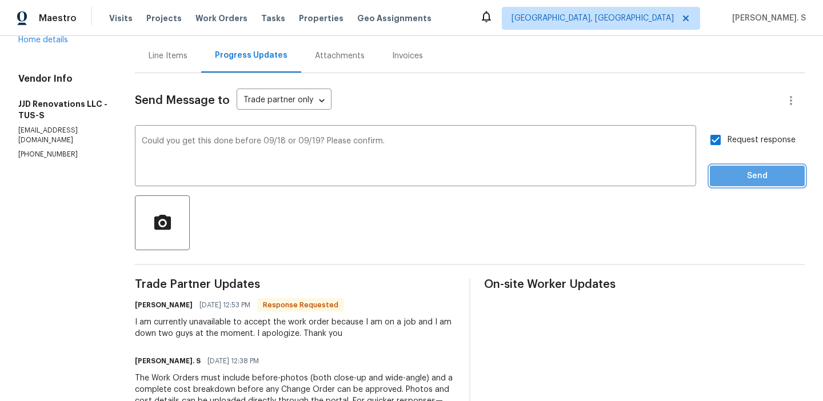
click at [775, 180] on span "Send" at bounding box center [757, 176] width 77 height 14
